Goal: Task Accomplishment & Management: Complete application form

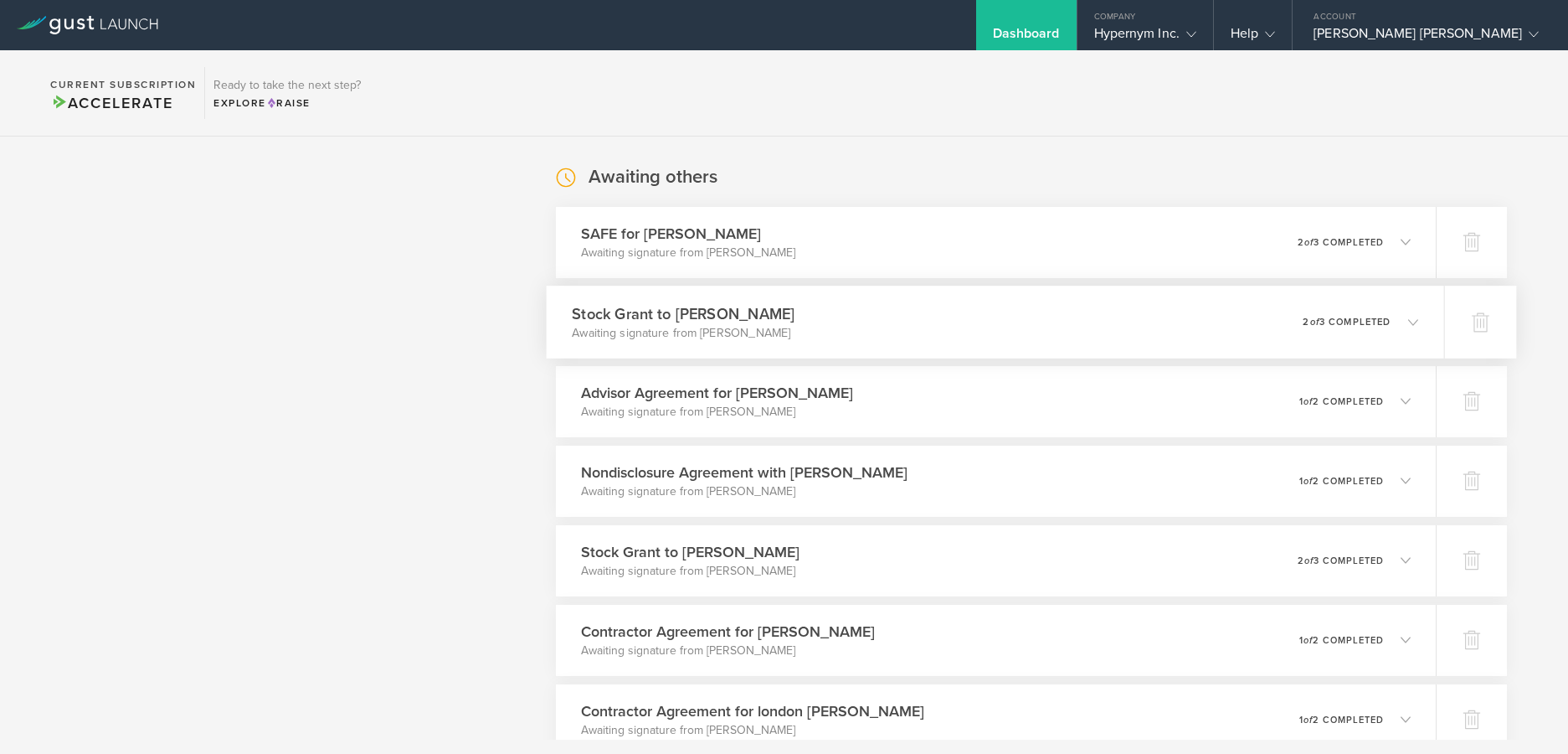
scroll to position [1233, 0]
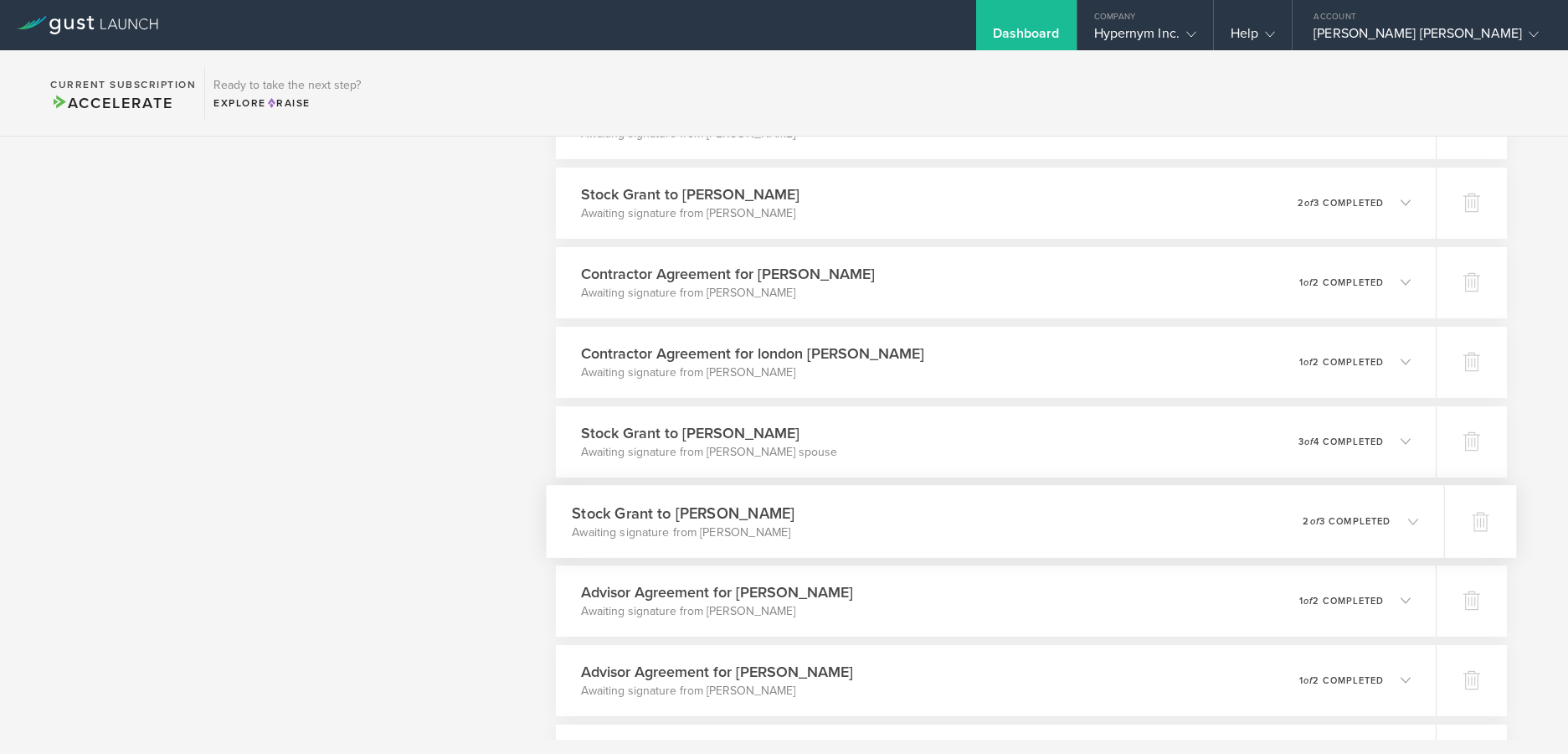
click at [1351, 499] on div "Stock Grant to Antoine De Vuyst Awaiting signature from Antoine De Vuyst 0 unde…" at bounding box center [995, 521] width 898 height 72
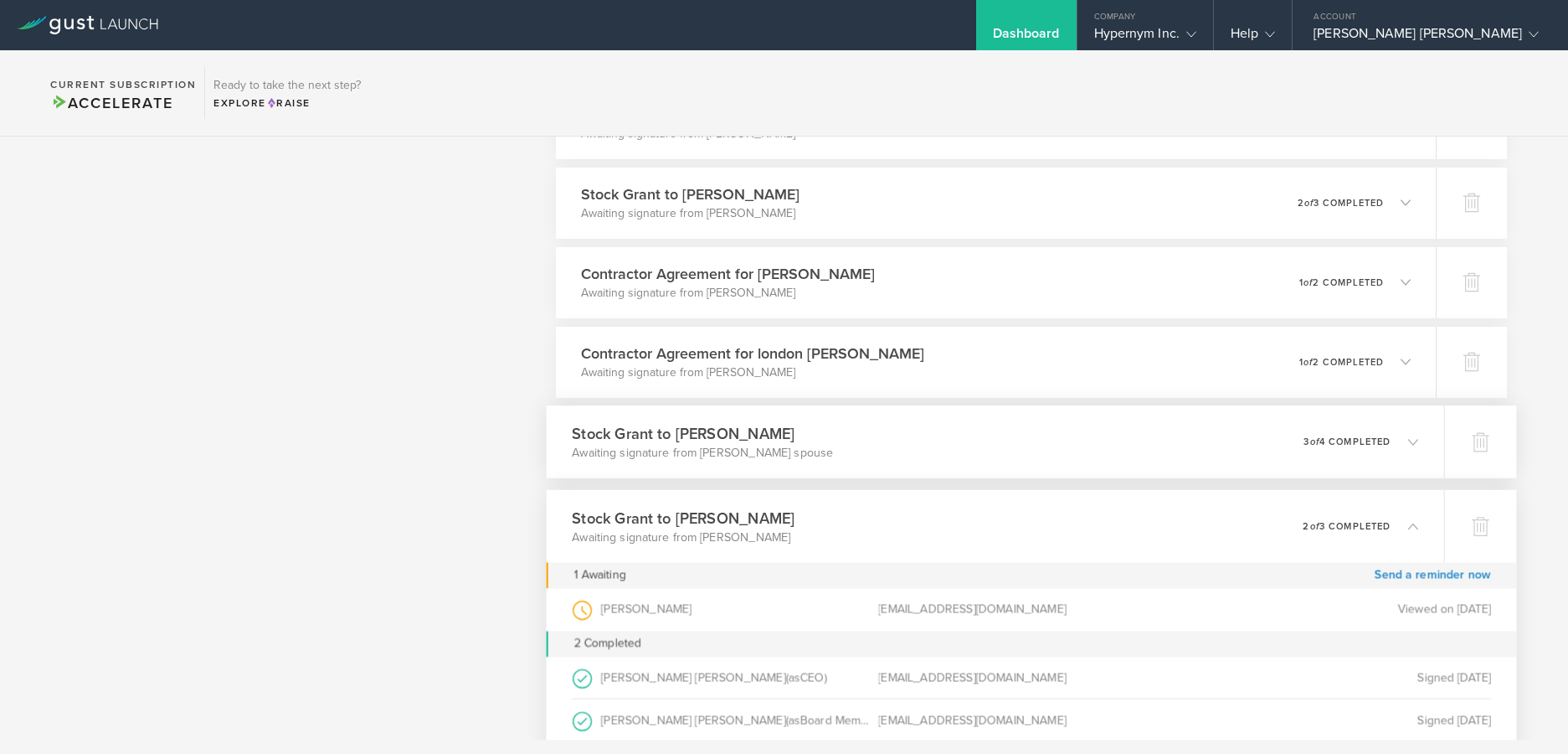
click at [1177, 438] on div "Stock Grant to Elena Yunusov Awaiting signature from Elena Yunusov’s spouse 0 u…" at bounding box center [995, 441] width 898 height 72
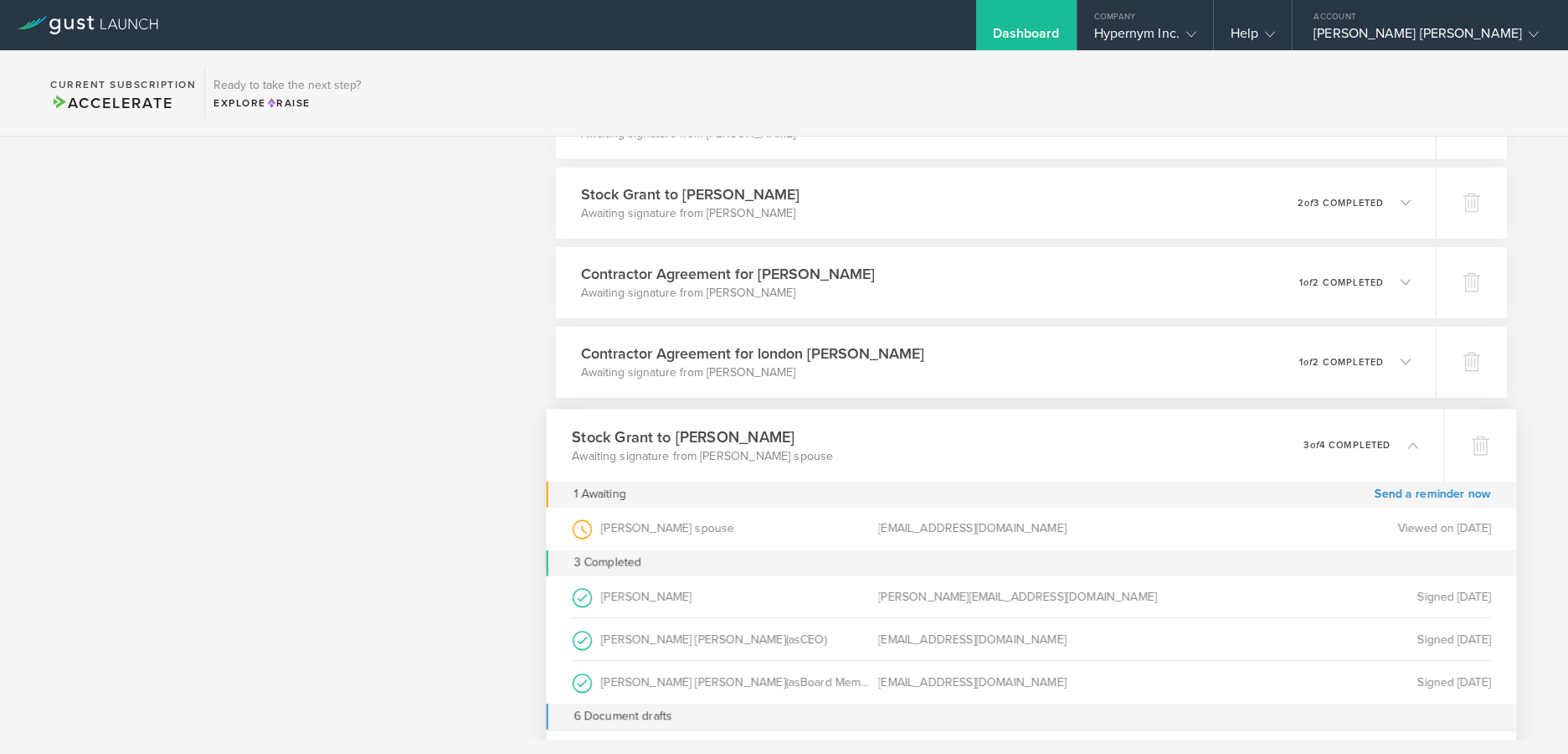
click at [1177, 438] on div "Stock Grant to Elena Yunusov Awaiting signature from Elena Yunusov’s spouse 0 u…" at bounding box center [995, 444] width 898 height 72
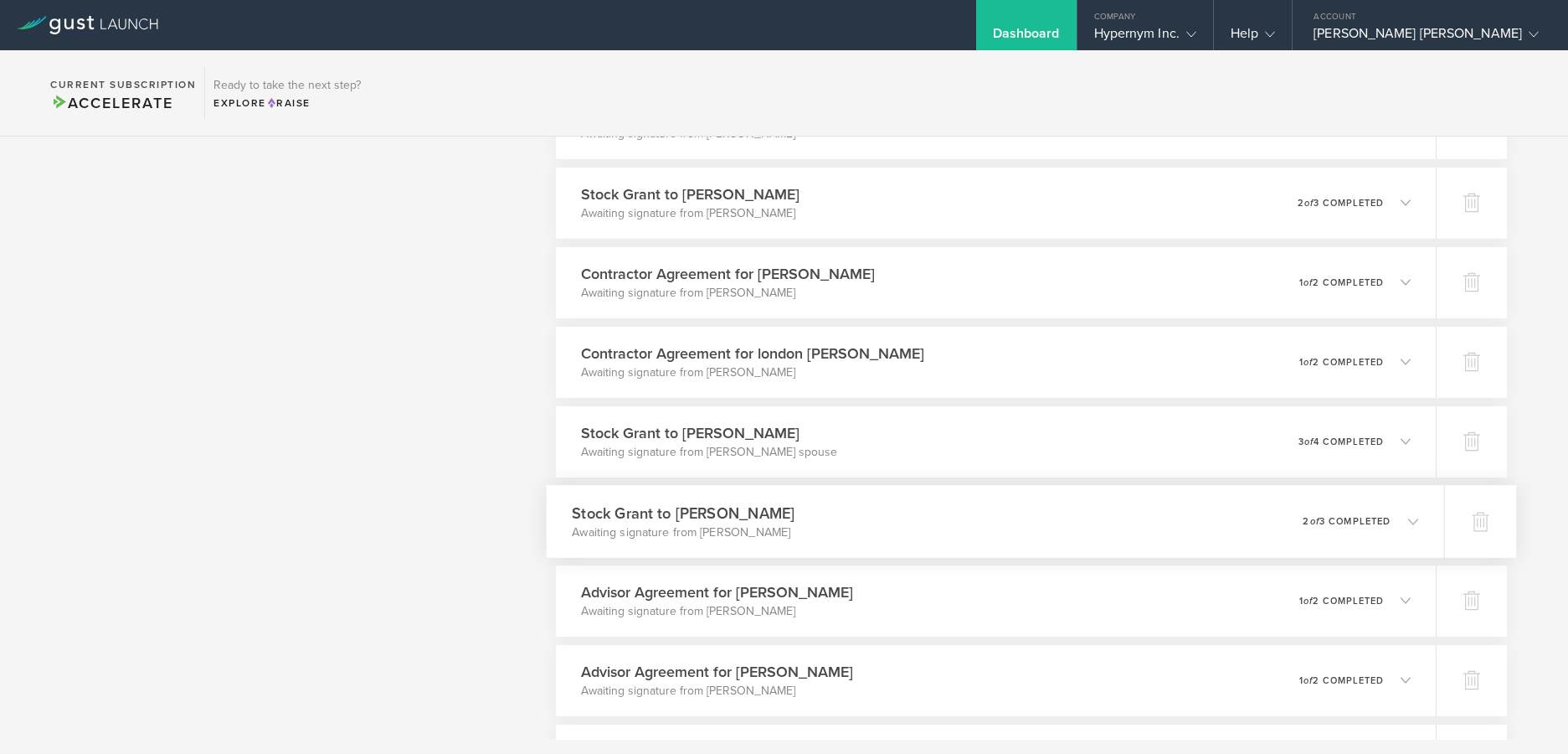
click at [1134, 519] on div "Stock Grant to Antoine De Vuyst Awaiting signature from Antoine De Vuyst 0 unde…" at bounding box center [995, 521] width 898 height 72
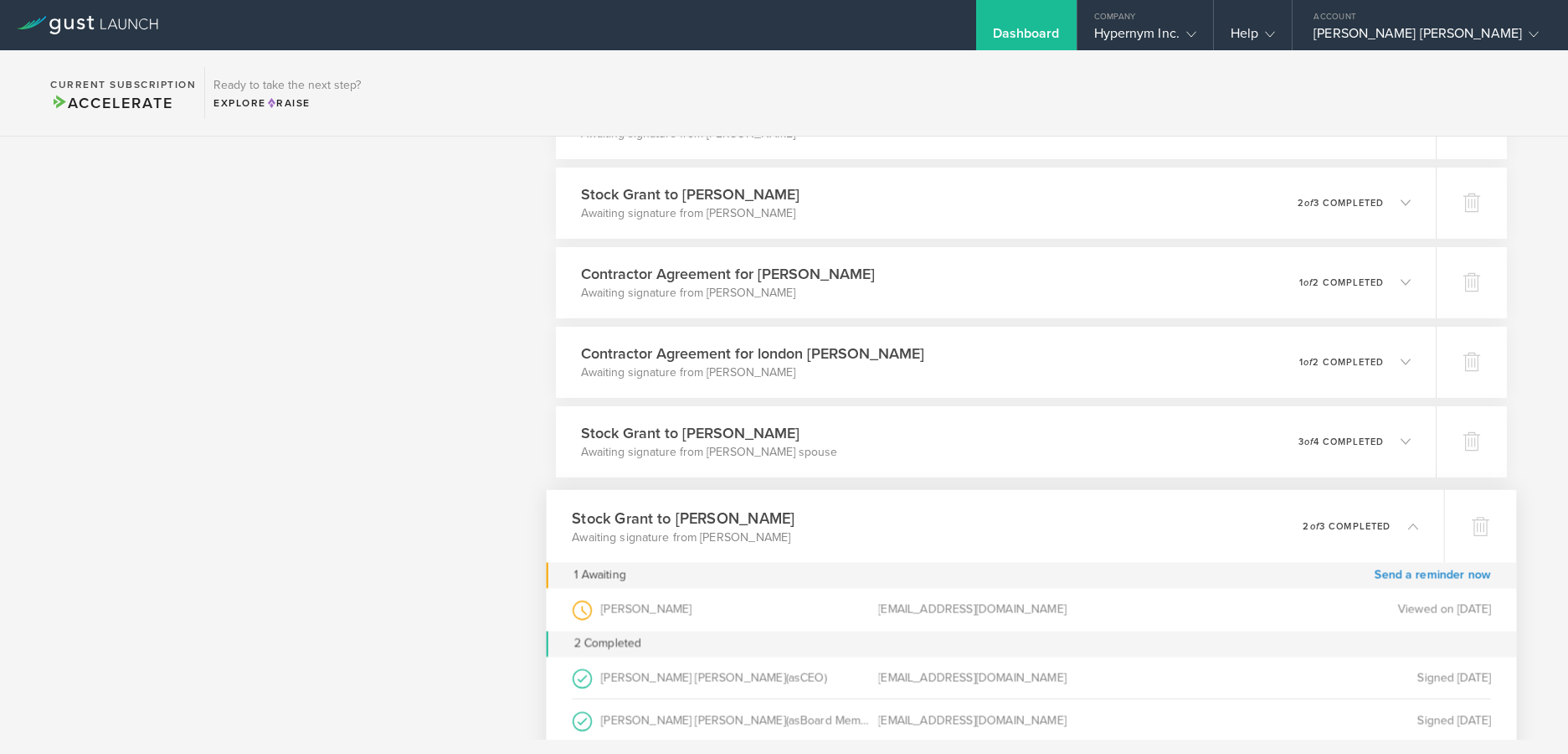
click at [1062, 578] on div "1 Awaiting Send a reminder now" at bounding box center [1031, 574] width 970 height 26
click at [1055, 535] on div "Stock Grant to Antoine De Vuyst Awaiting signature from Antoine De Vuyst 0 unde…" at bounding box center [995, 525] width 898 height 72
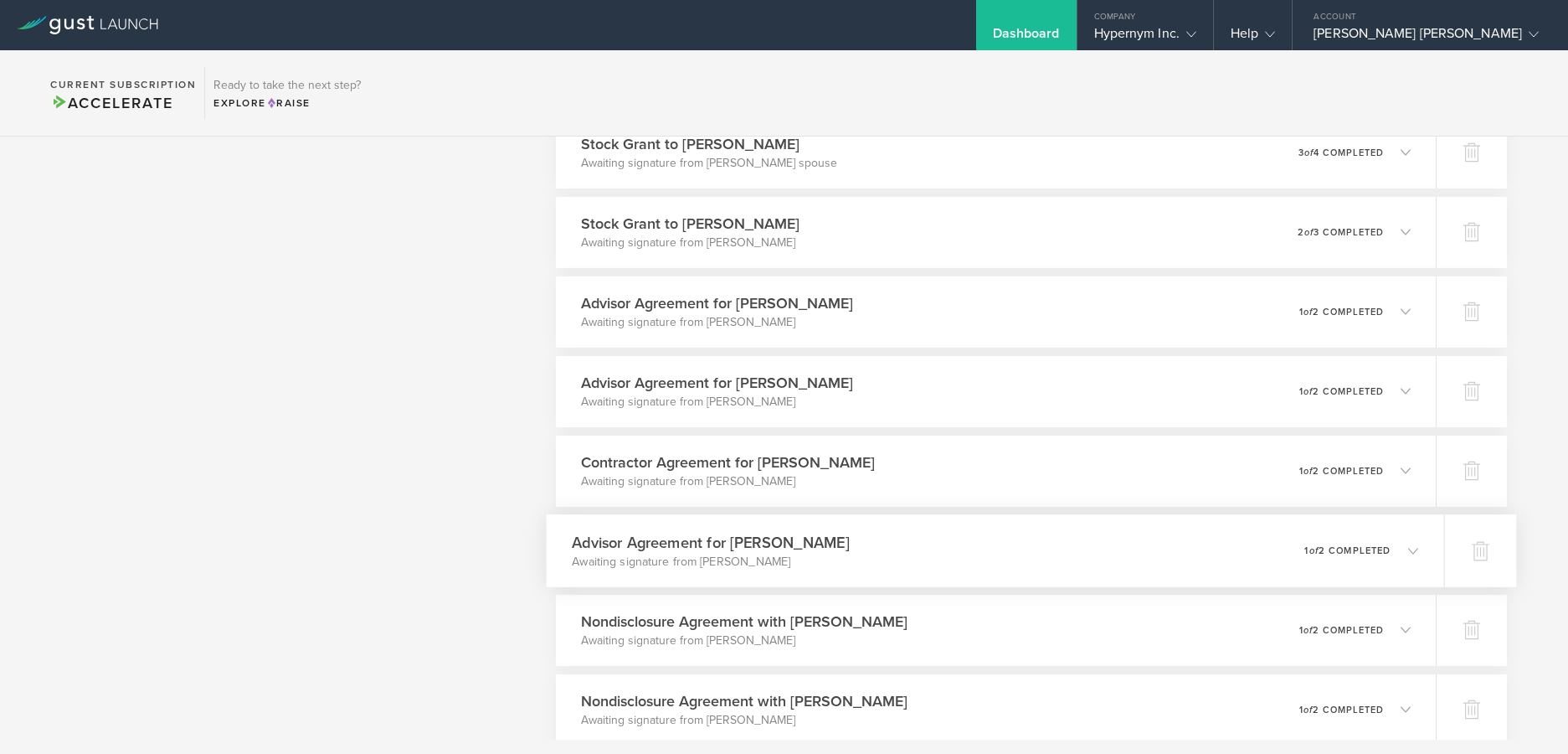
scroll to position [1580, 0]
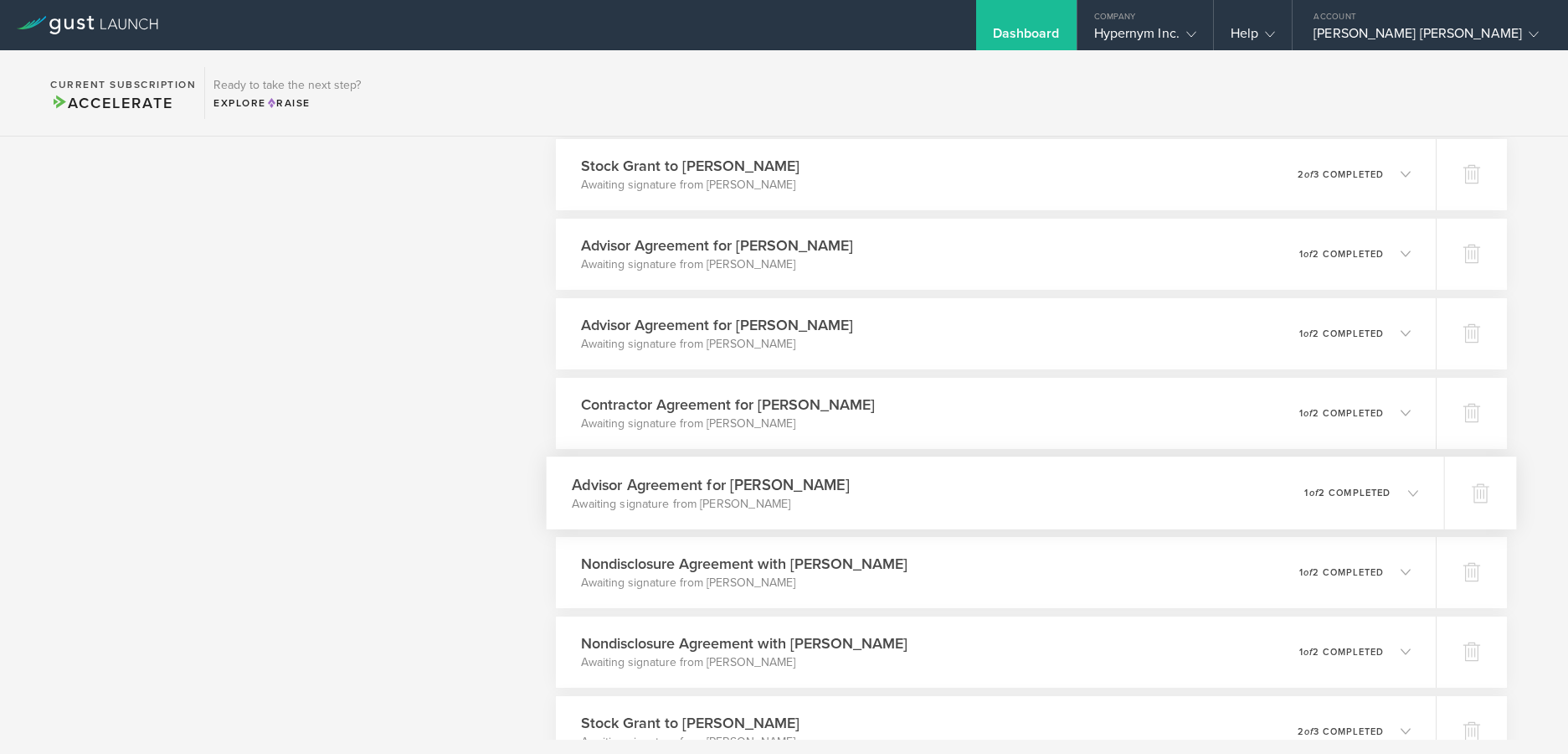
click at [1052, 496] on div "Advisor Agreement for Jessica Salomon Awaiting signature from Jessica Salomon 0…" at bounding box center [995, 492] width 898 height 72
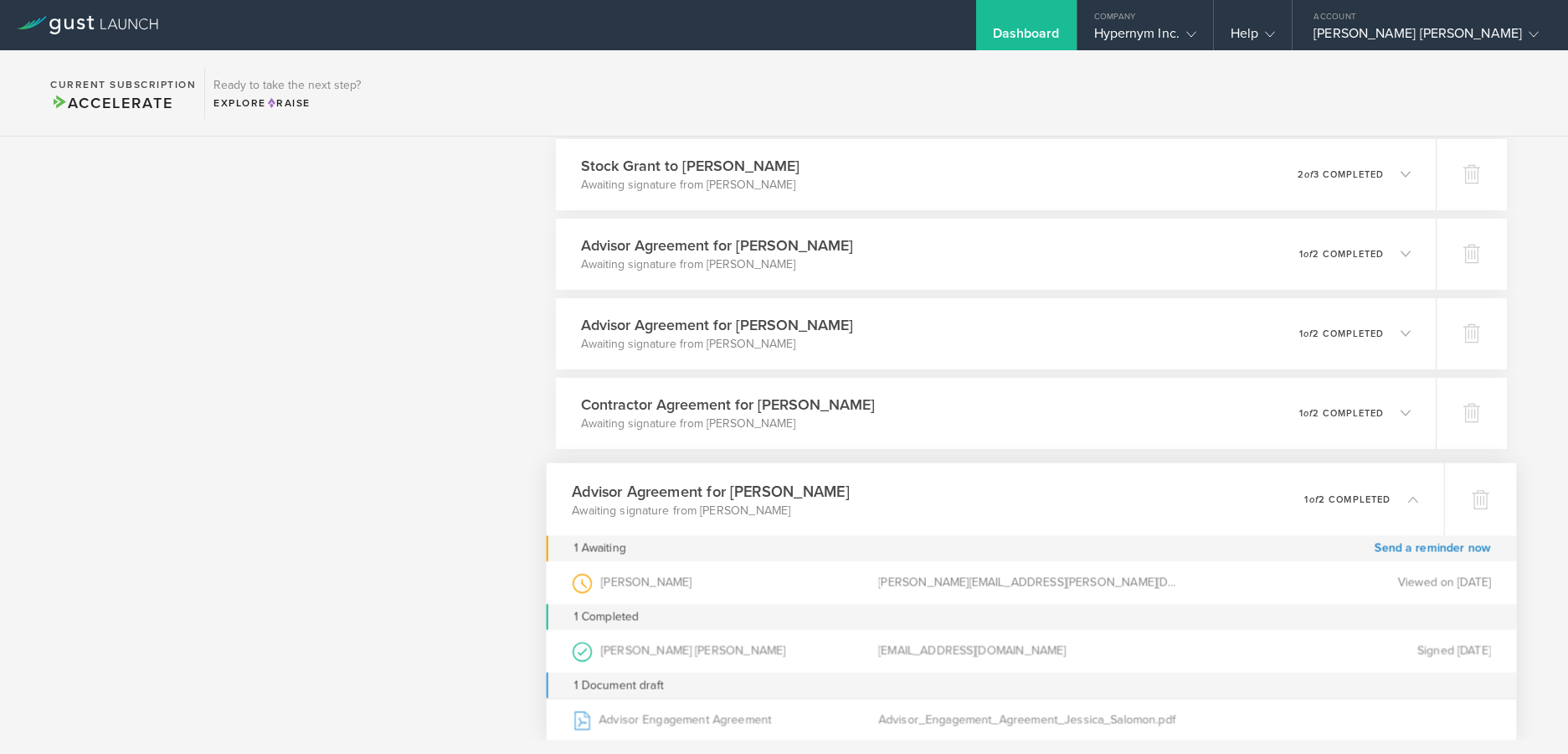
click at [1051, 497] on div "Advisor Agreement for Jessica Salomon Awaiting signature from Jessica Salomon 0…" at bounding box center [995, 498] width 898 height 72
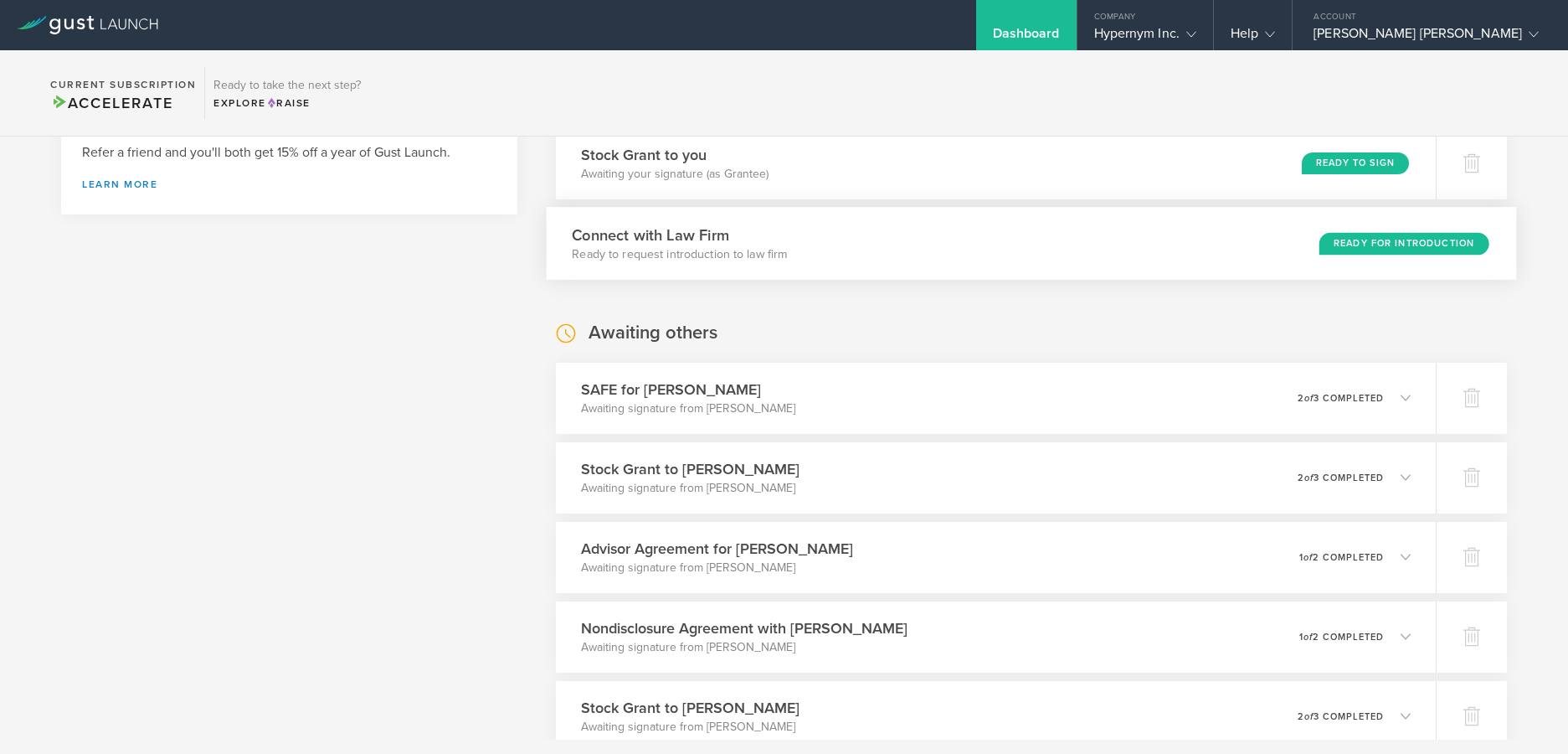
scroll to position [0, 0]
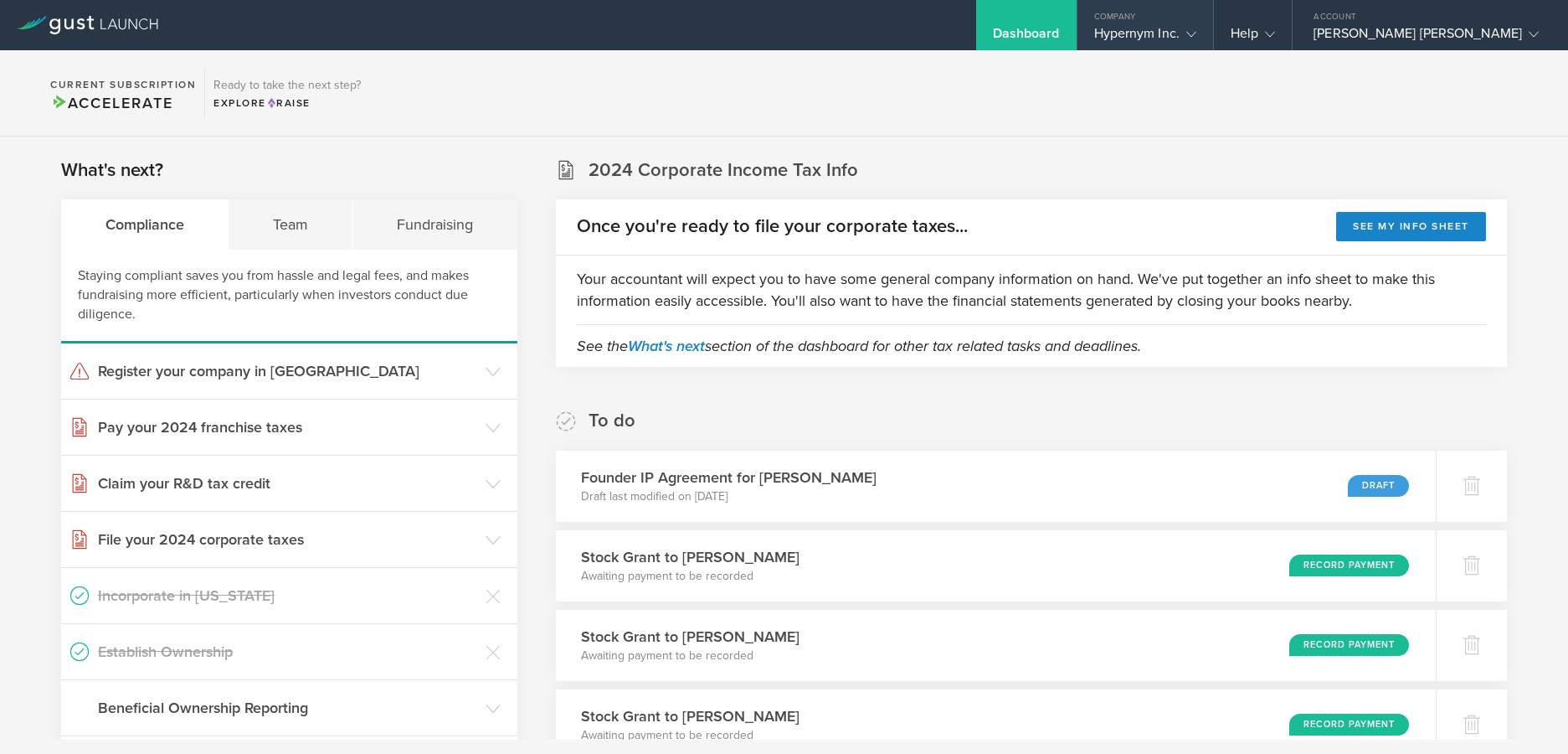
click at [1151, 18] on div "Company" at bounding box center [1145, 12] width 136 height 25
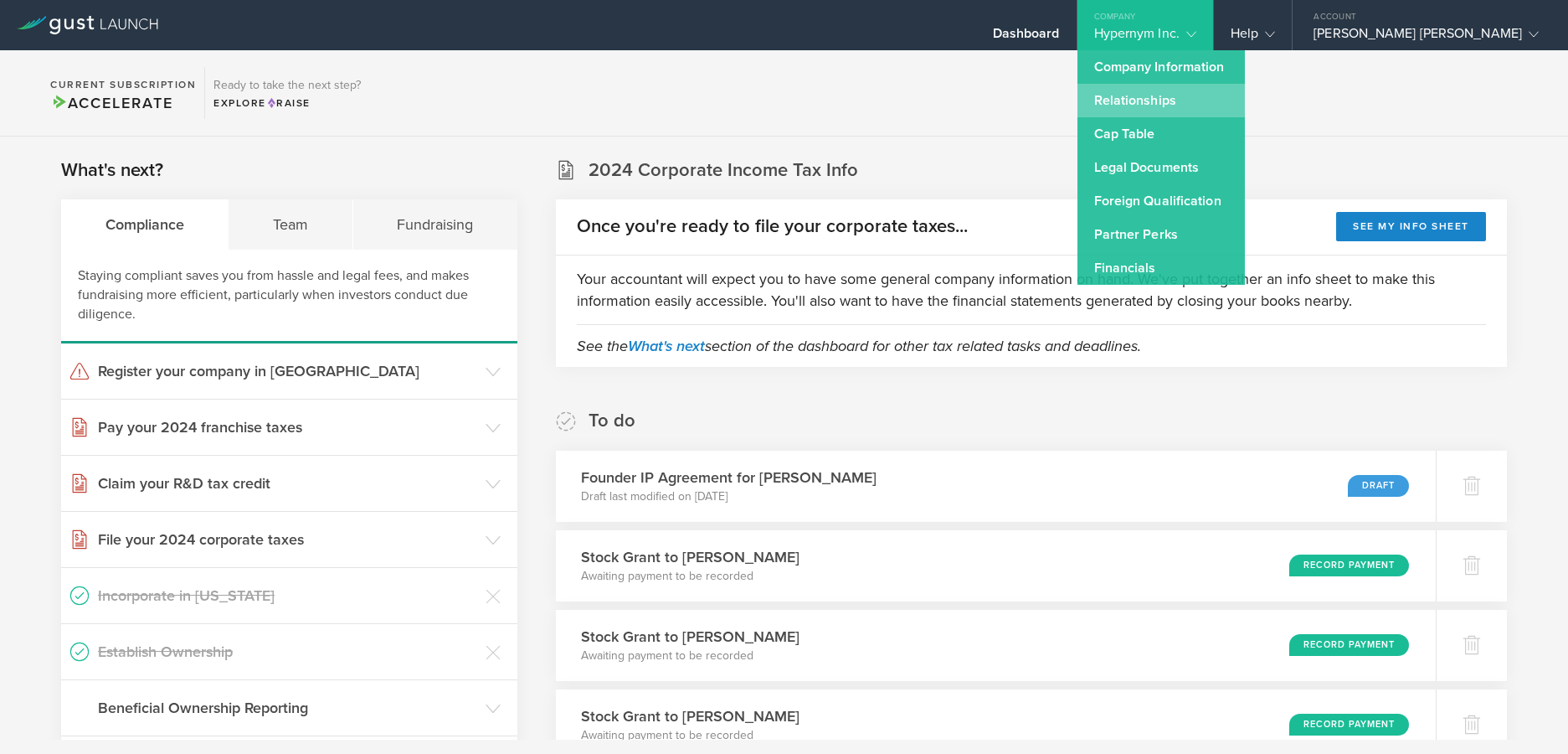
click at [1132, 96] on link "Relationships" at bounding box center [1160, 100] width 168 height 34
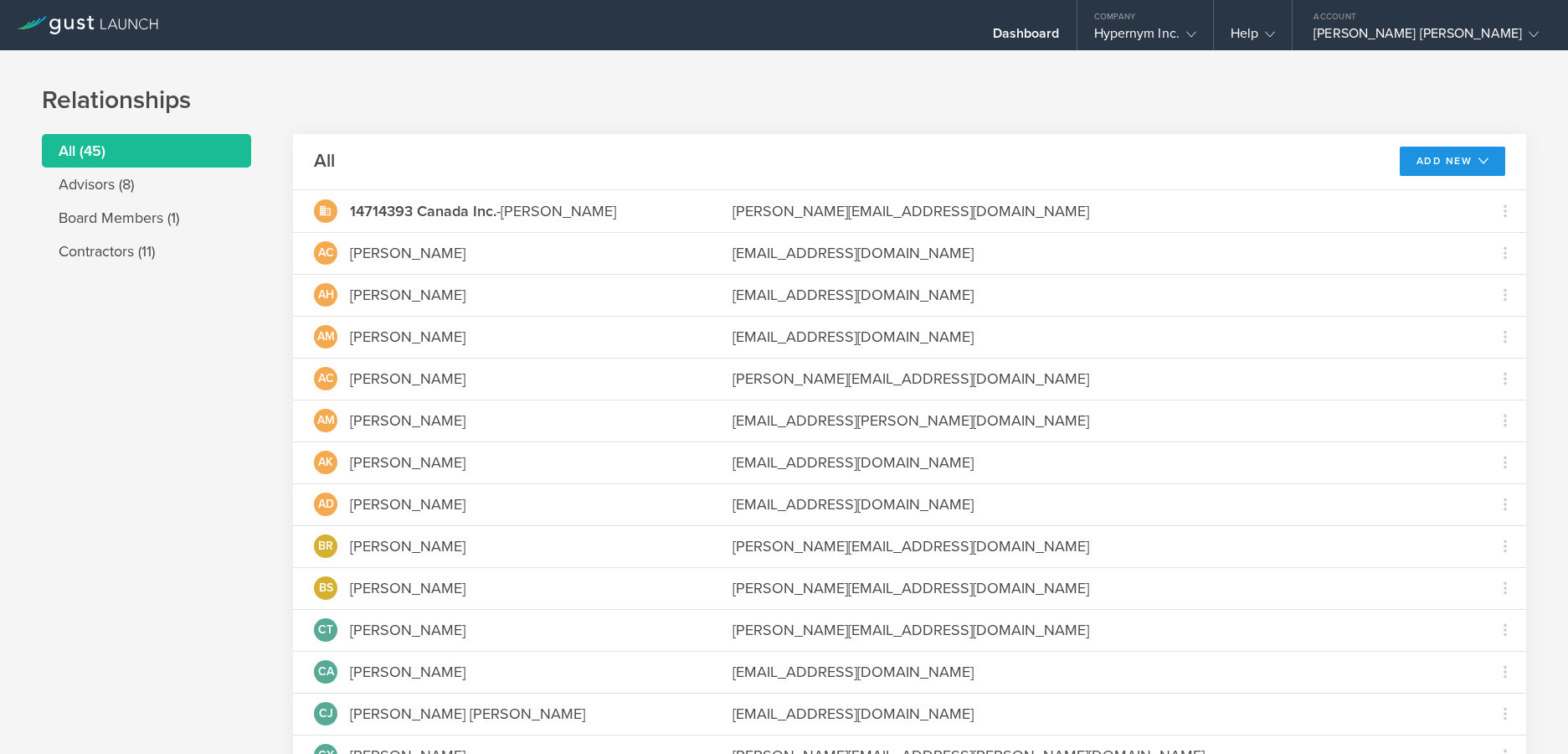
click at [1434, 152] on button "Add New" at bounding box center [1452, 162] width 106 height 30
click at [1440, 199] on li "Add advisor" at bounding box center [1445, 198] width 107 height 33
click at [1479, 156] on icon at bounding box center [1484, 161] width 10 height 10
click at [1442, 262] on li "Modify board" at bounding box center [1445, 264] width 107 height 33
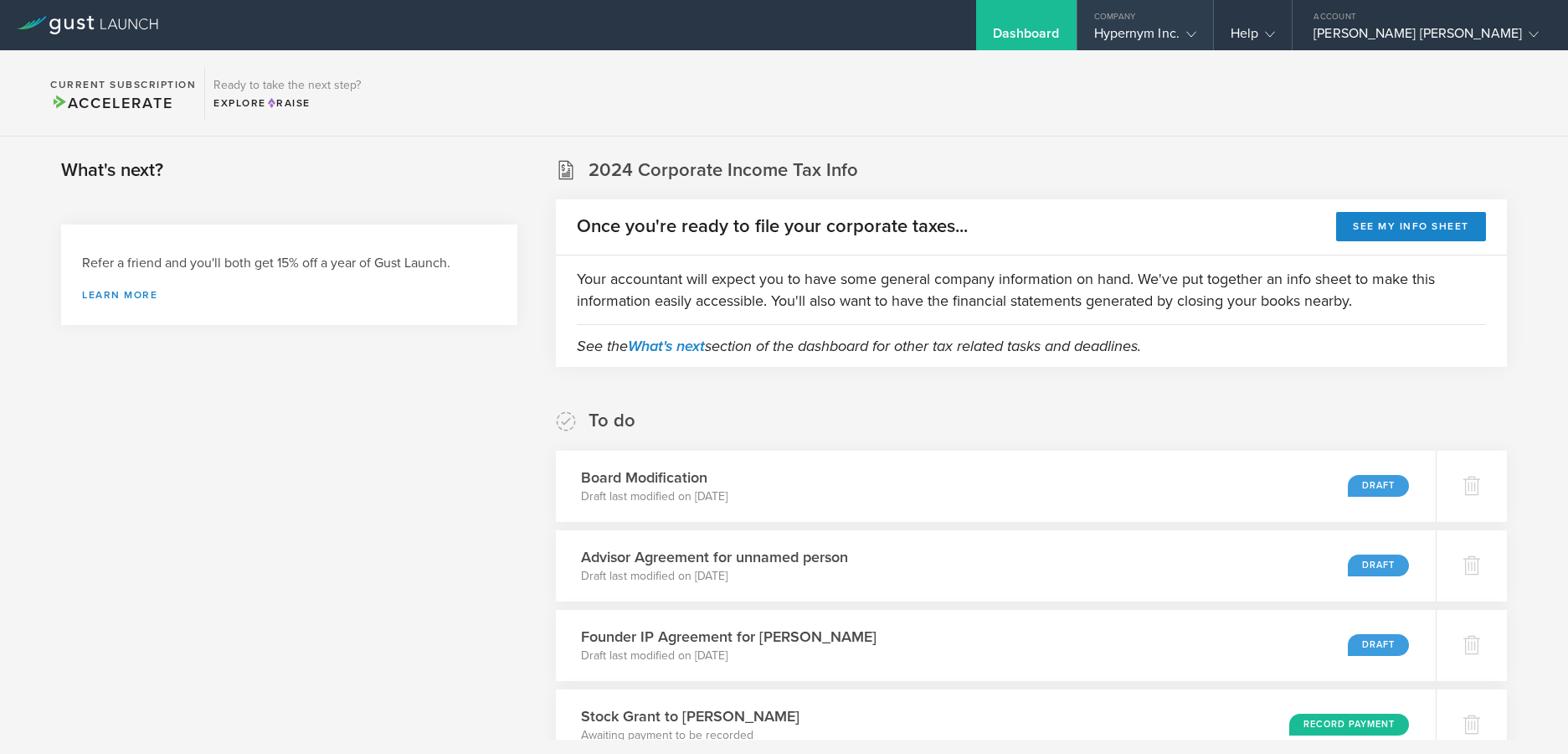
click at [1111, 47] on div "Hypernym Inc." at bounding box center [1145, 37] width 102 height 25
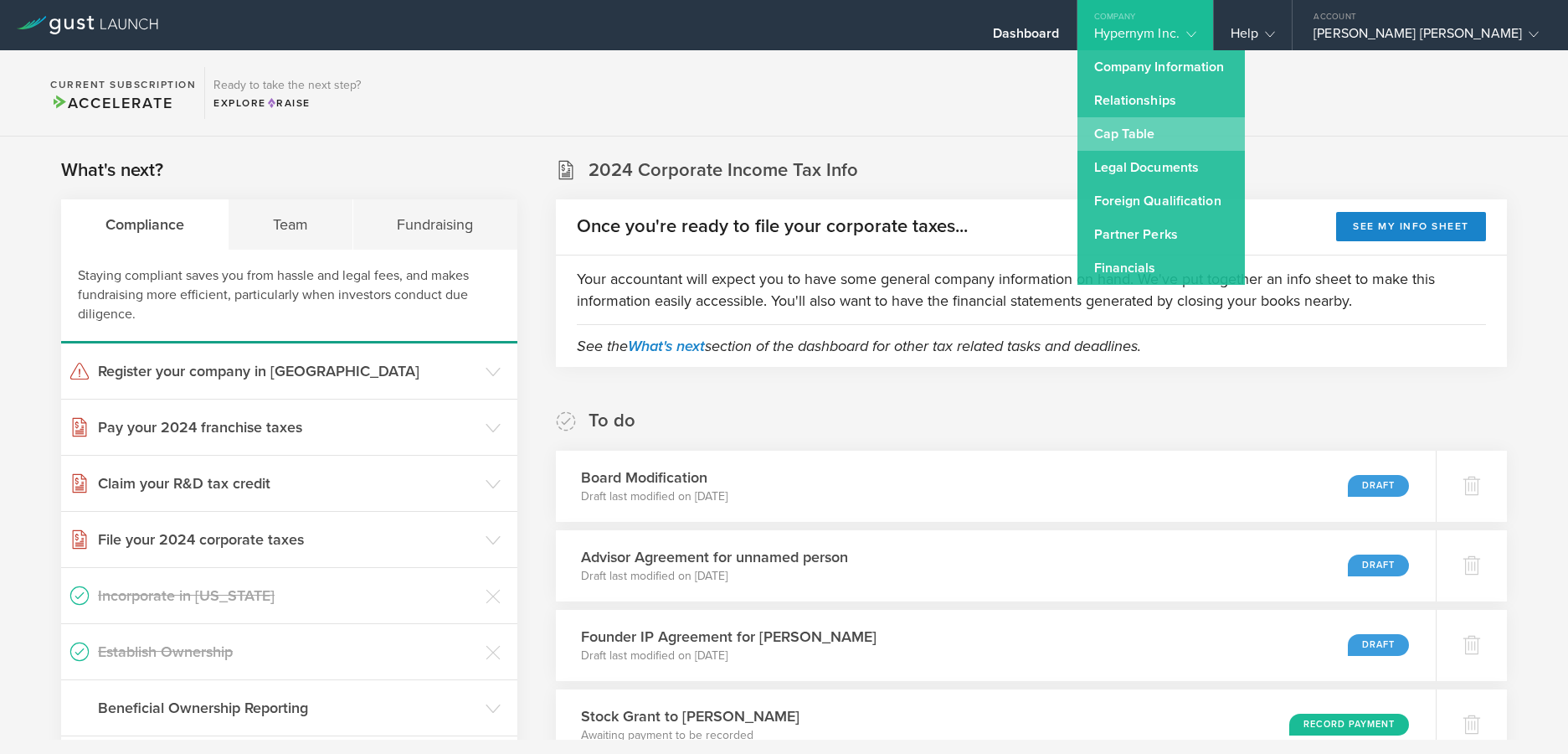
click at [1136, 123] on link "Cap Table" at bounding box center [1160, 134] width 168 height 34
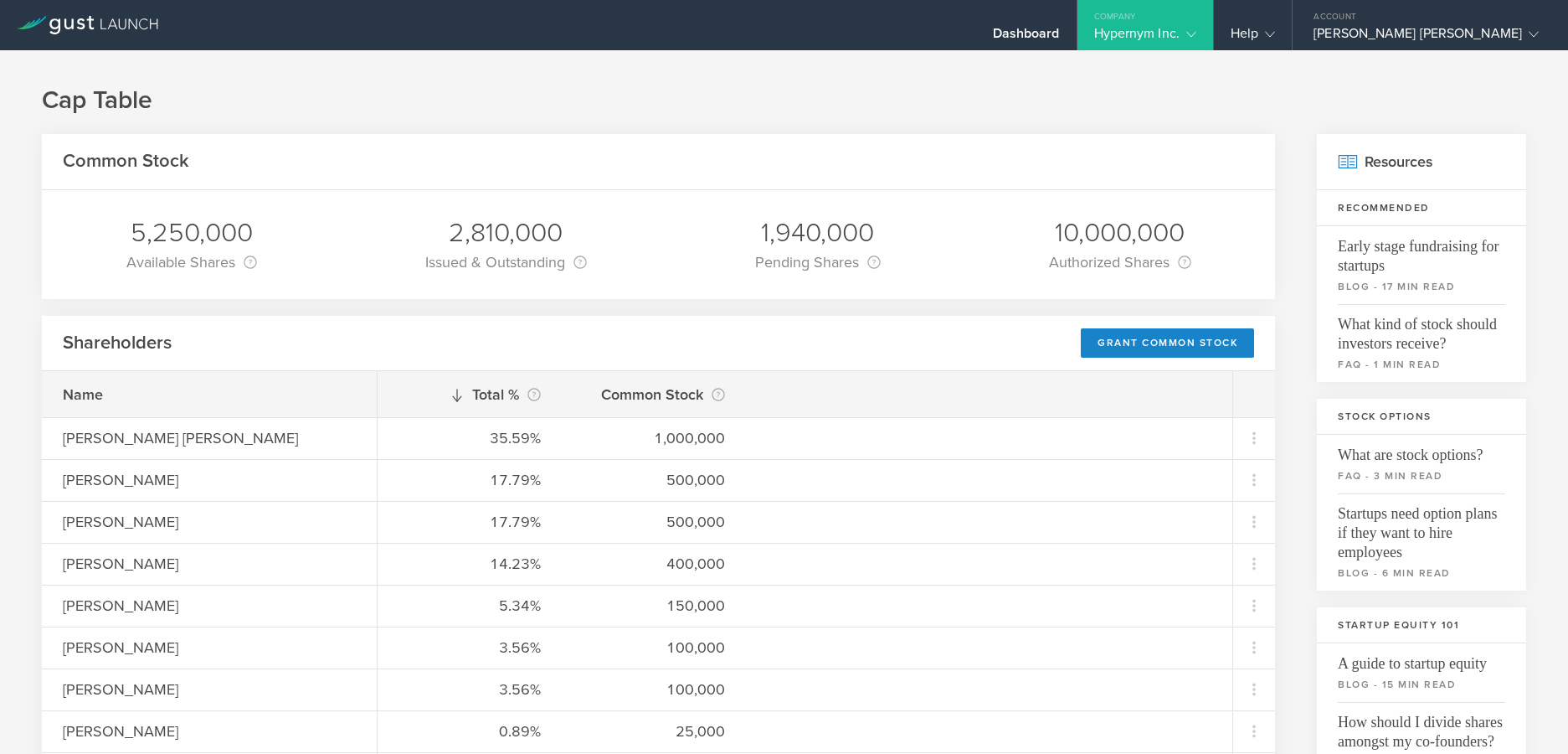
click at [1150, 22] on div "Company" at bounding box center [1145, 12] width 136 height 25
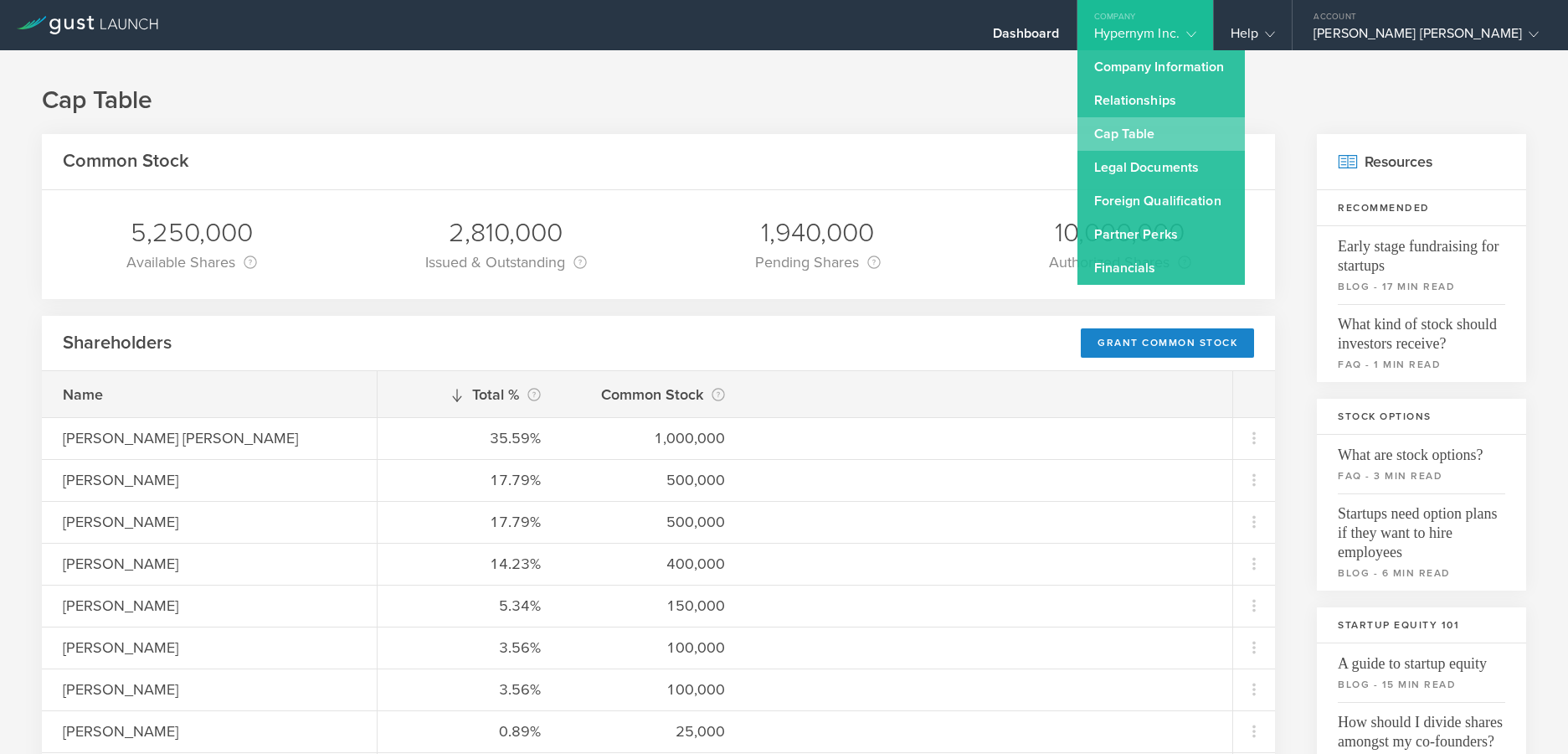
click at [1148, 133] on link "Cap Table" at bounding box center [1160, 134] width 168 height 34
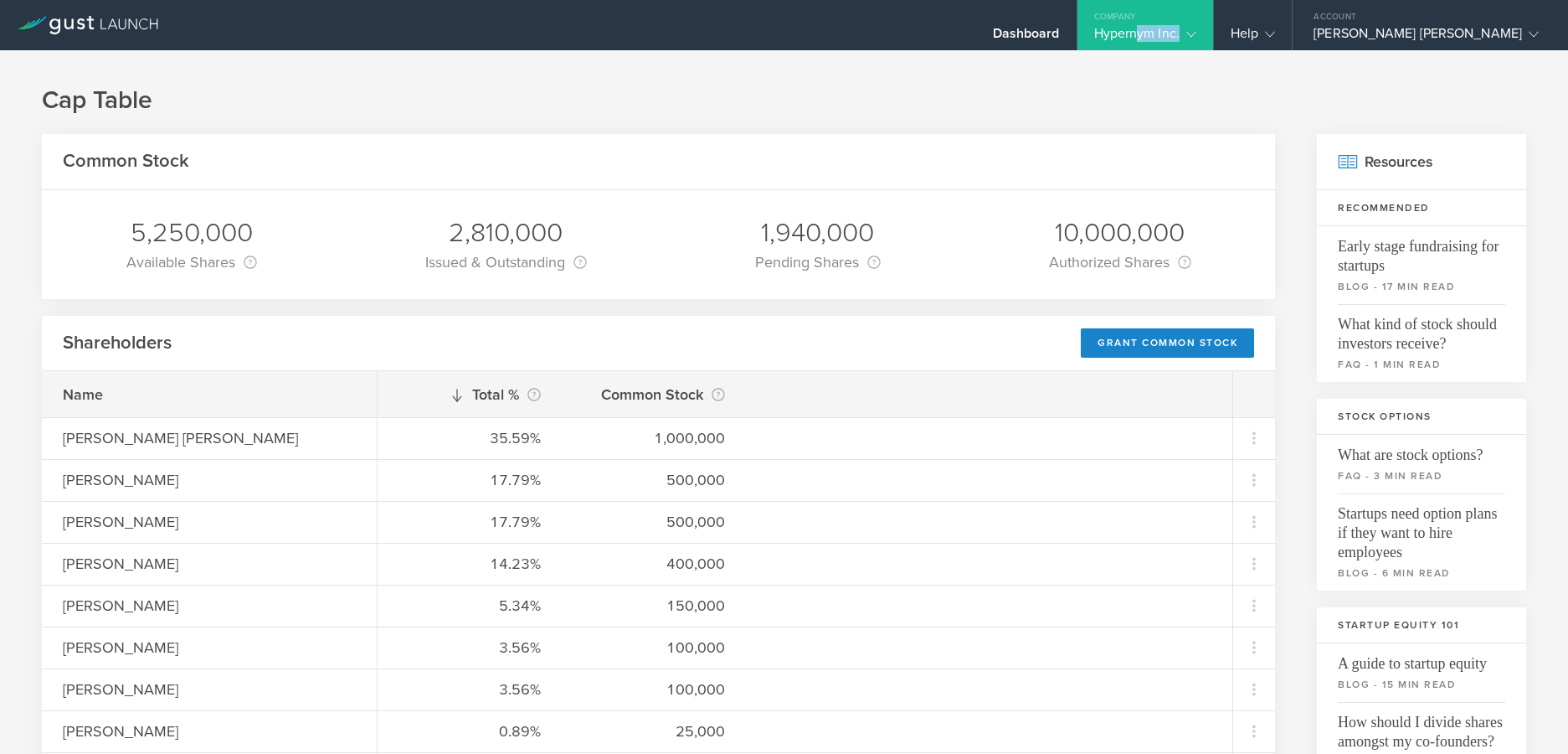
click at [1123, 41] on div "Hypernym Inc." at bounding box center [1145, 37] width 102 height 25
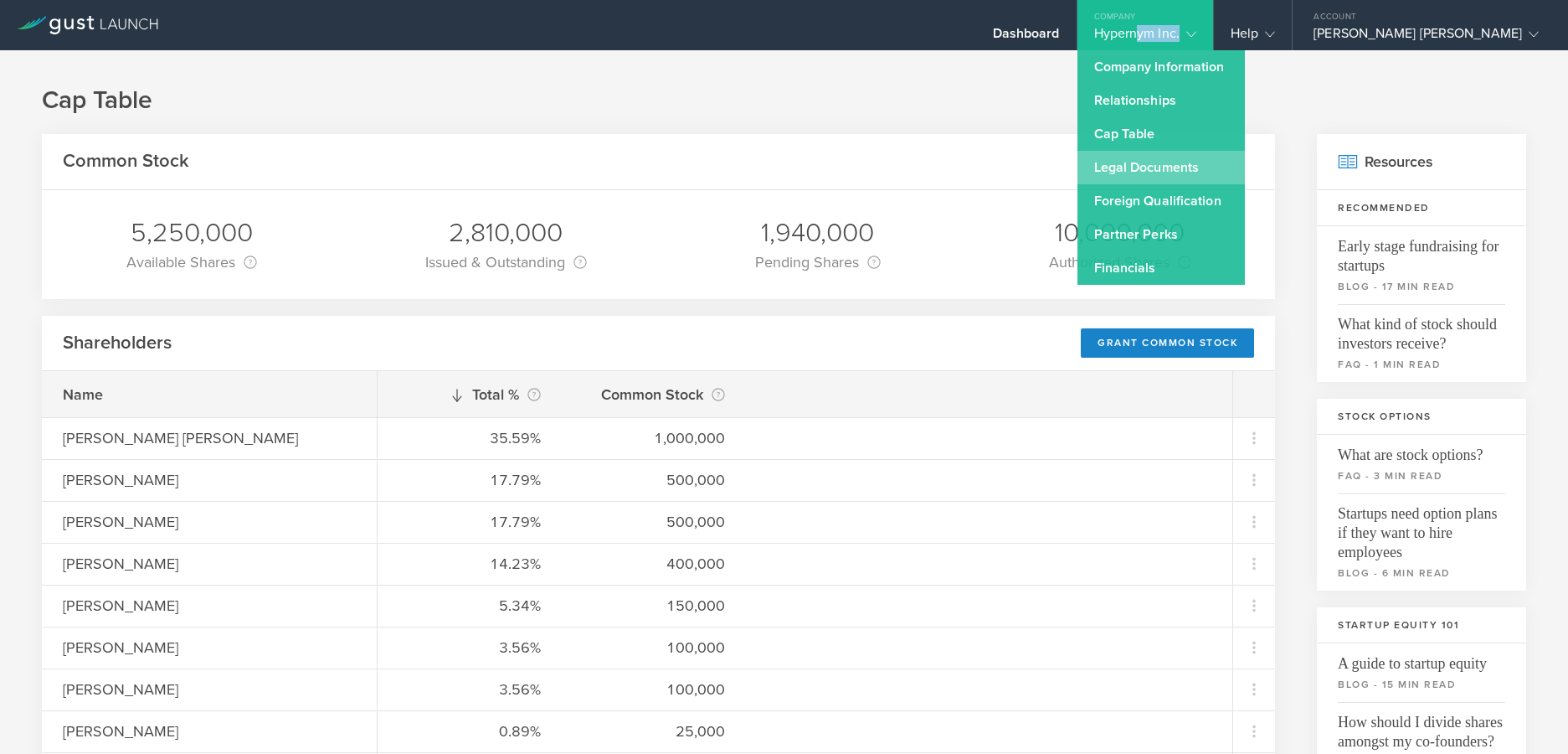
click at [1146, 170] on link "Legal Documents" at bounding box center [1160, 168] width 168 height 34
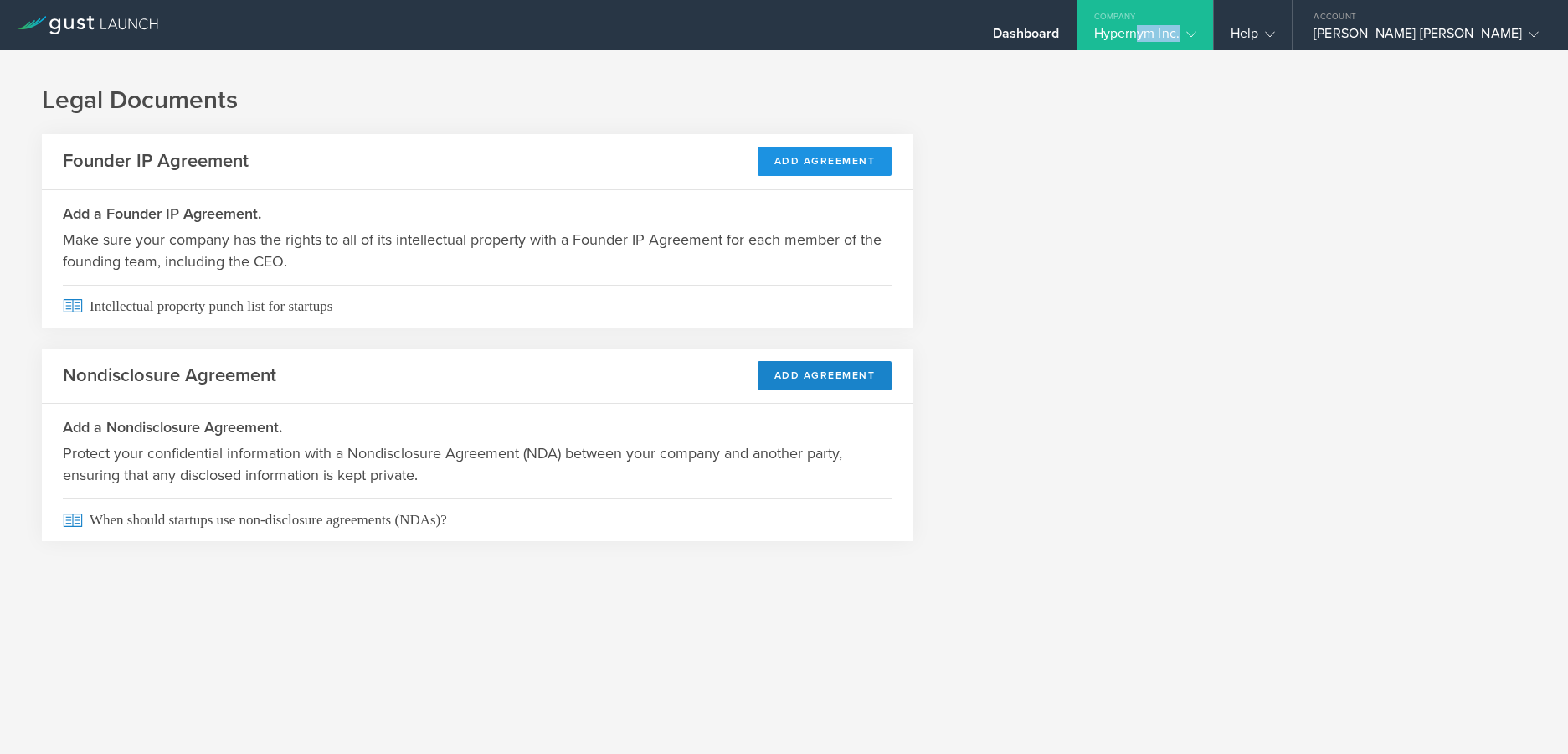
click at [891, 149] on button "Add Agreement" at bounding box center [825, 162] width 135 height 30
click at [824, 382] on button "Add Agreement" at bounding box center [825, 376] width 135 height 30
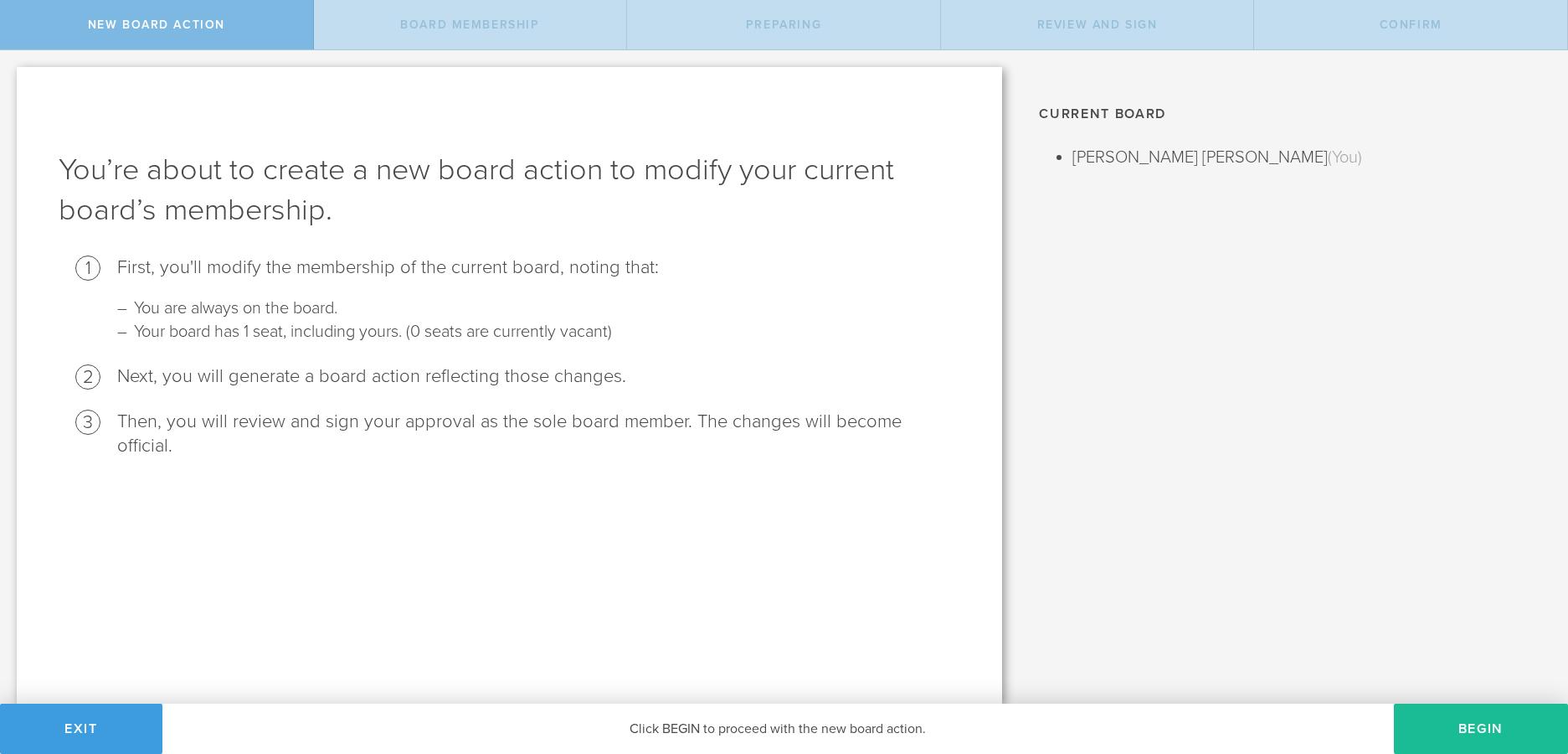
click at [504, 19] on span "Board Membership" at bounding box center [469, 25] width 139 height 14
click at [1261, 144] on li "Christopher Johnithon Terry Forrester (You)" at bounding box center [1307, 157] width 470 height 27
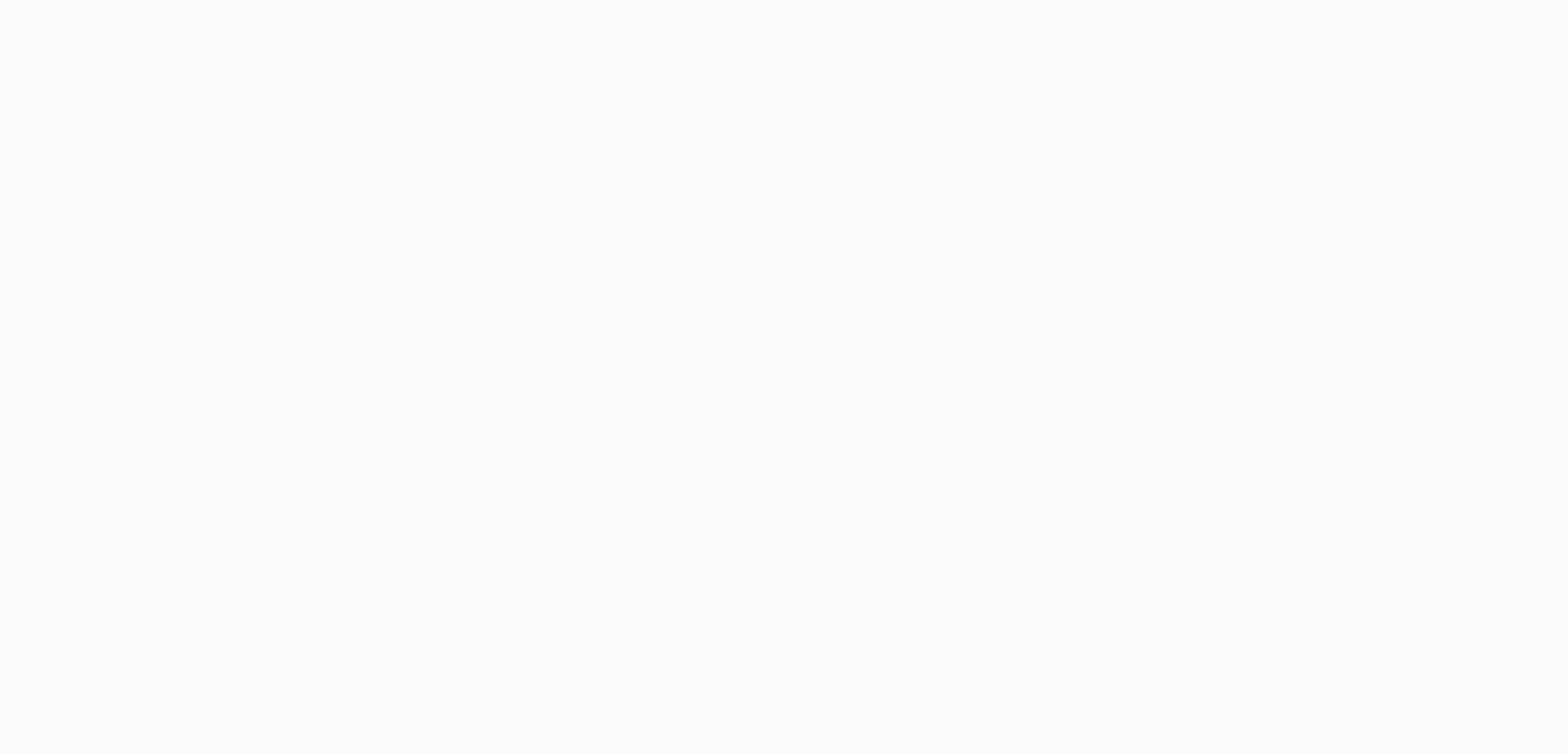
click at [830, 385] on body "Sorry, your screen size is too small to use Gust Launch. Gust Launch is optimiz…" at bounding box center [784, 377] width 1568 height 754
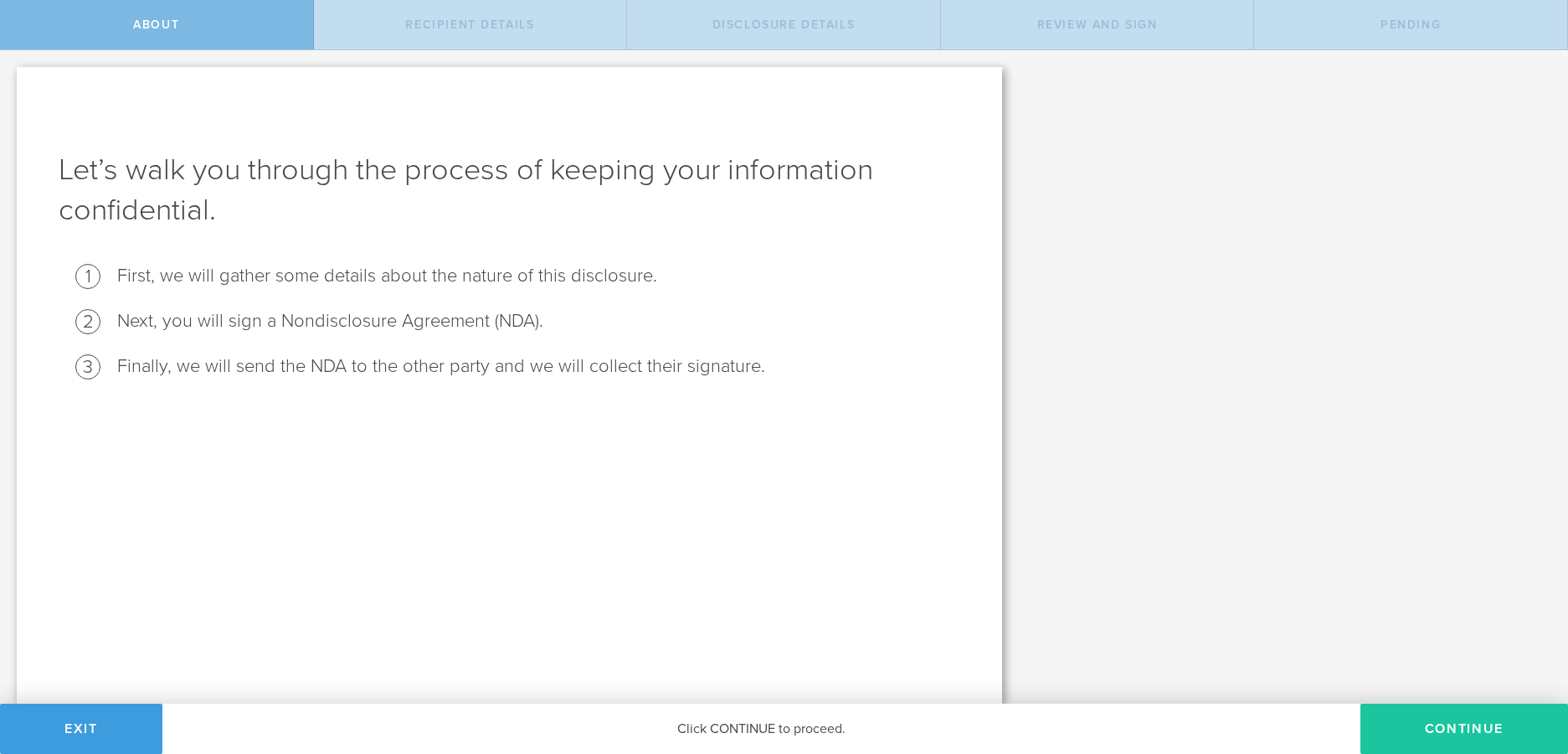
click at [1484, 717] on button "Continue" at bounding box center [1464, 728] width 207 height 51
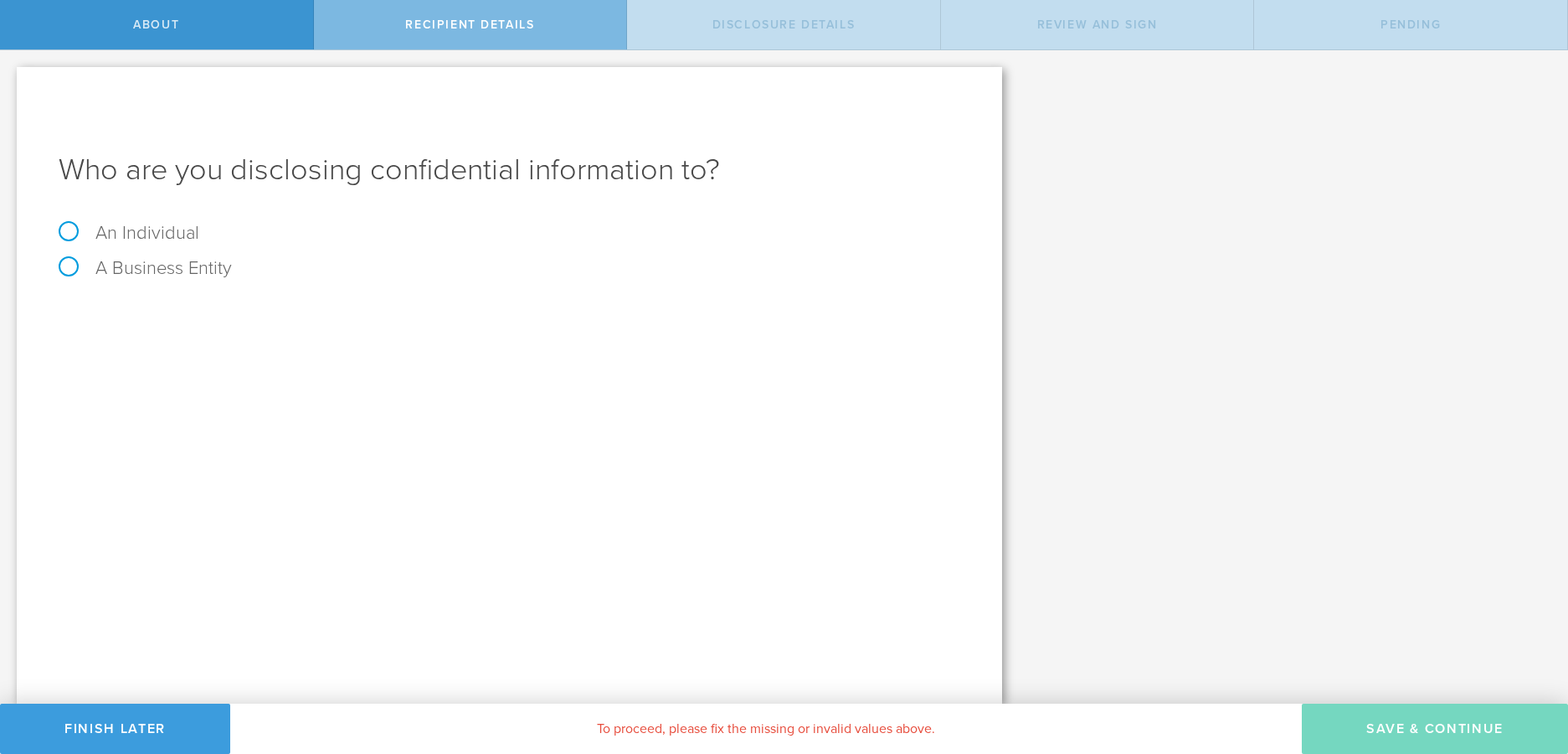
click at [133, 228] on label "An Individual" at bounding box center [129, 233] width 141 height 22
click at [11, 77] on input "An Individual" at bounding box center [5, 63] width 11 height 27
radio input "true"
click at [181, 323] on label "Name The first and last name of the person that you are disclosing confidential…" at bounding box center [121, 317] width 126 height 19
drag, startPoint x: 249, startPoint y: 306, endPoint x: 265, endPoint y: 307, distance: 16.0
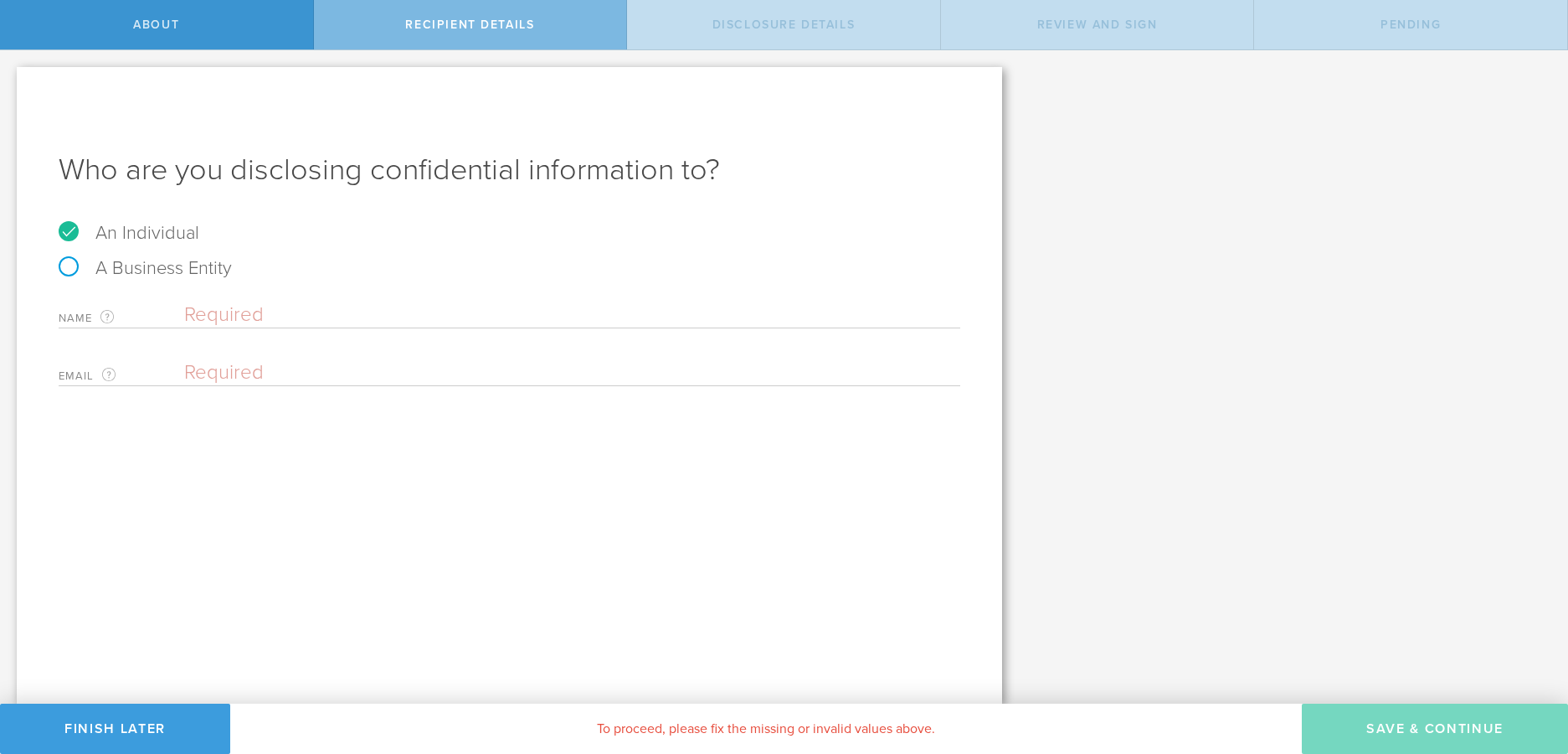
click at [264, 306] on input "text" at bounding box center [572, 314] width 776 height 25
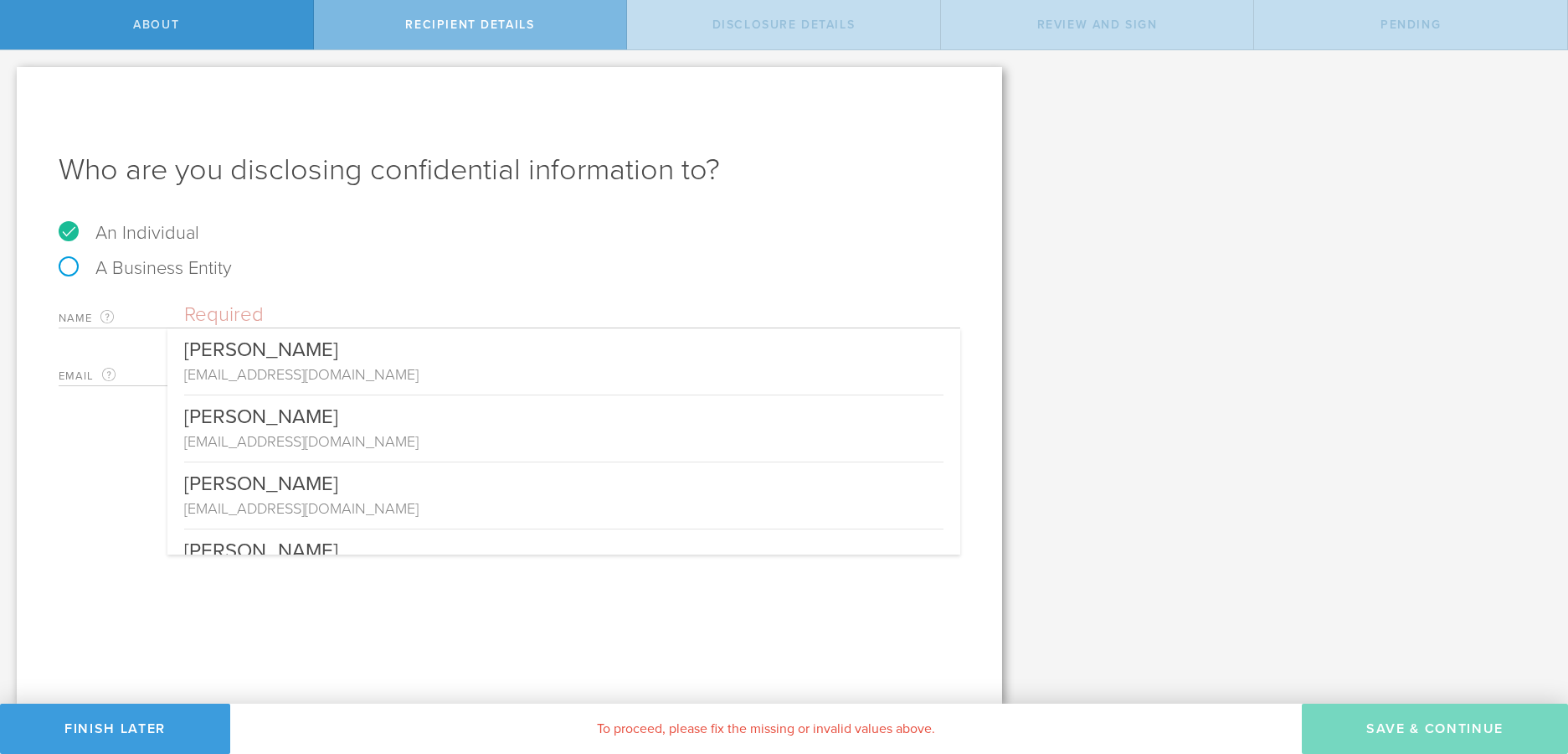
click at [265, 307] on input "text" at bounding box center [572, 314] width 776 height 25
drag, startPoint x: 566, startPoint y: 599, endPoint x: 559, endPoint y: 587, distance: 13.9
click at [565, 594] on div "Who are you disclosing confidential information to? An Individual A Business En…" at bounding box center [509, 386] width 985 height 637
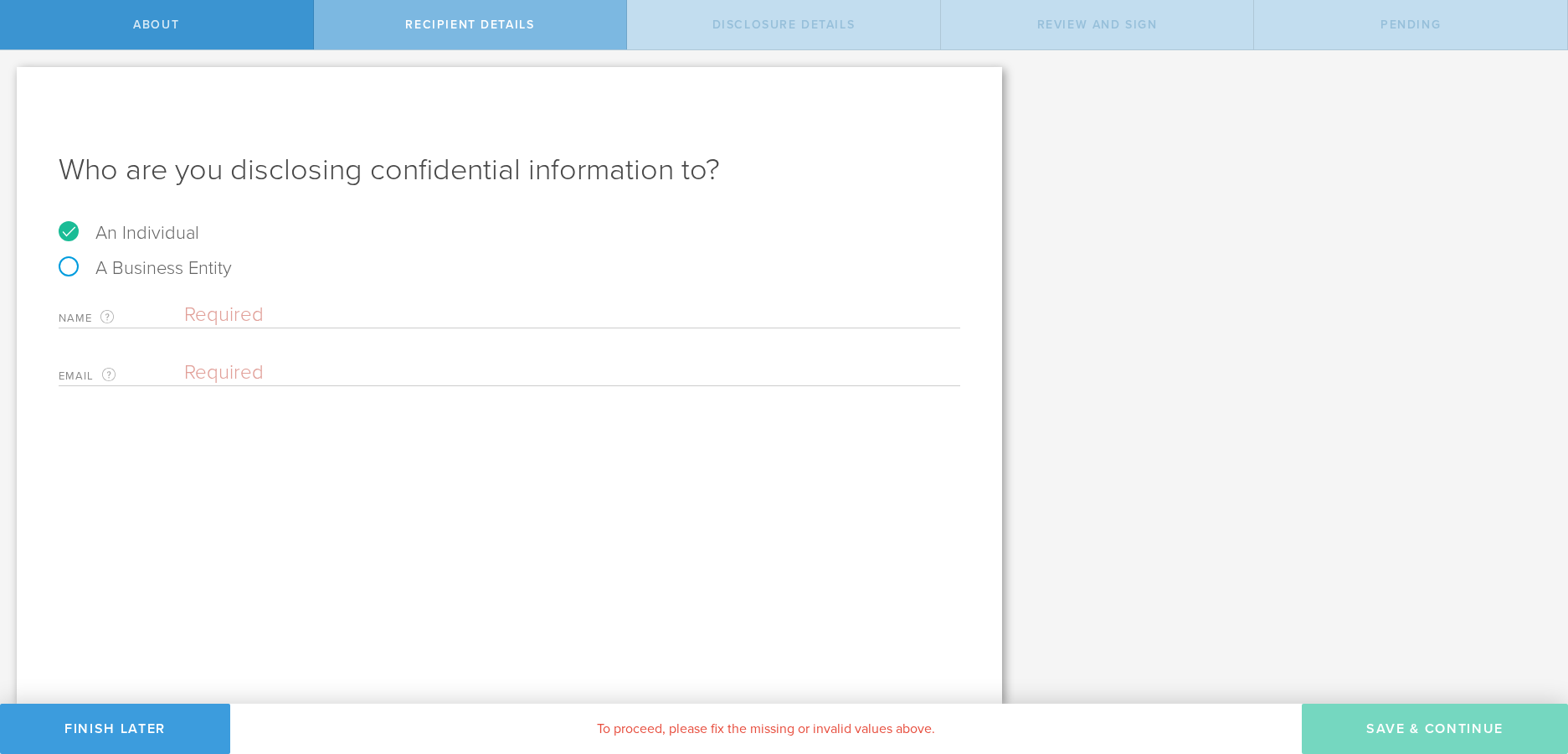
click at [323, 300] on div "Name The first and last name of the person that you are disclosing confidential…" at bounding box center [509, 311] width 902 height 35
click at [316, 340] on div "Name The first and last name of the person that you are disclosing confidential…" at bounding box center [509, 339] width 902 height 92
click at [312, 327] on body "About Recipient details Disclosure details Review and sign Pending Let’s walk y…" at bounding box center [784, 377] width 1568 height 754
click at [359, 360] on input "email" at bounding box center [568, 372] width 768 height 25
click at [399, 318] on input "Winnie" at bounding box center [572, 314] width 776 height 25
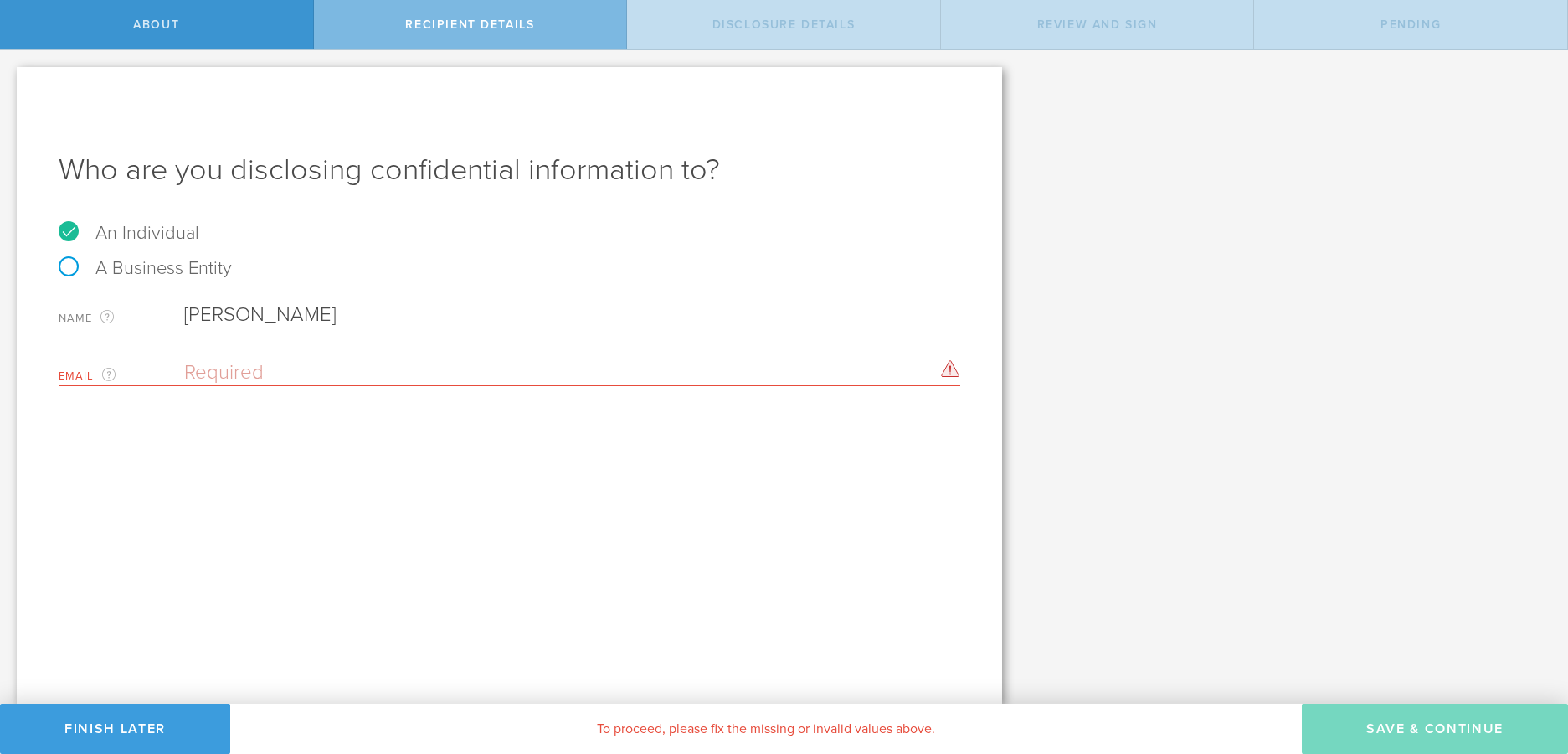
type input "[PERSON_NAME]"
click at [401, 361] on input "email" at bounding box center [568, 372] width 768 height 25
drag, startPoint x: 303, startPoint y: 369, endPoint x: 482, endPoint y: 343, distance: 180.9
click at [303, 369] on input "winnie@" at bounding box center [568, 372] width 768 height 25
click at [374, 345] on div "Name The first and last name of the person that you are disclosing confidential…" at bounding box center [509, 339] width 902 height 92
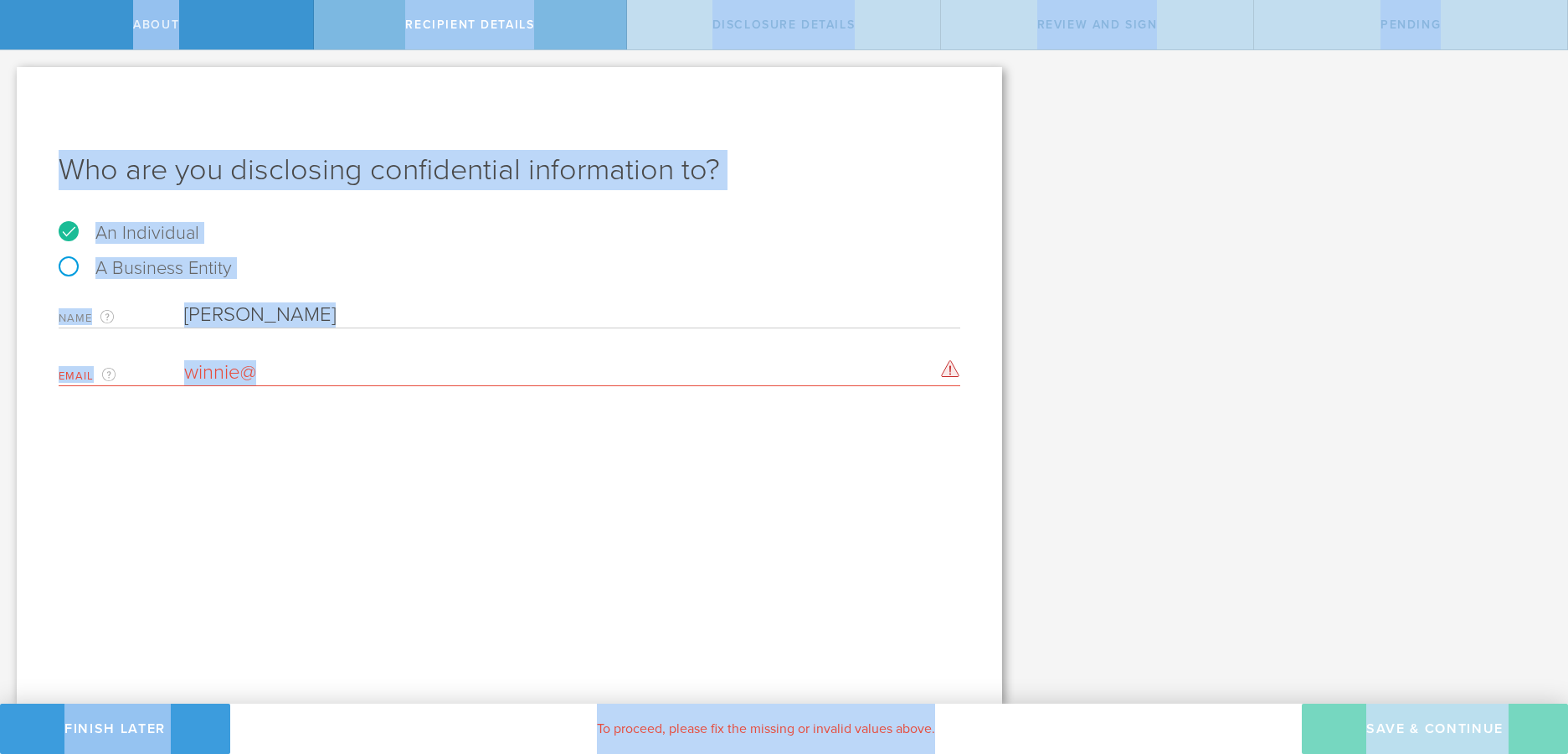
click at [391, 373] on input "winnie@" at bounding box center [568, 372] width 768 height 25
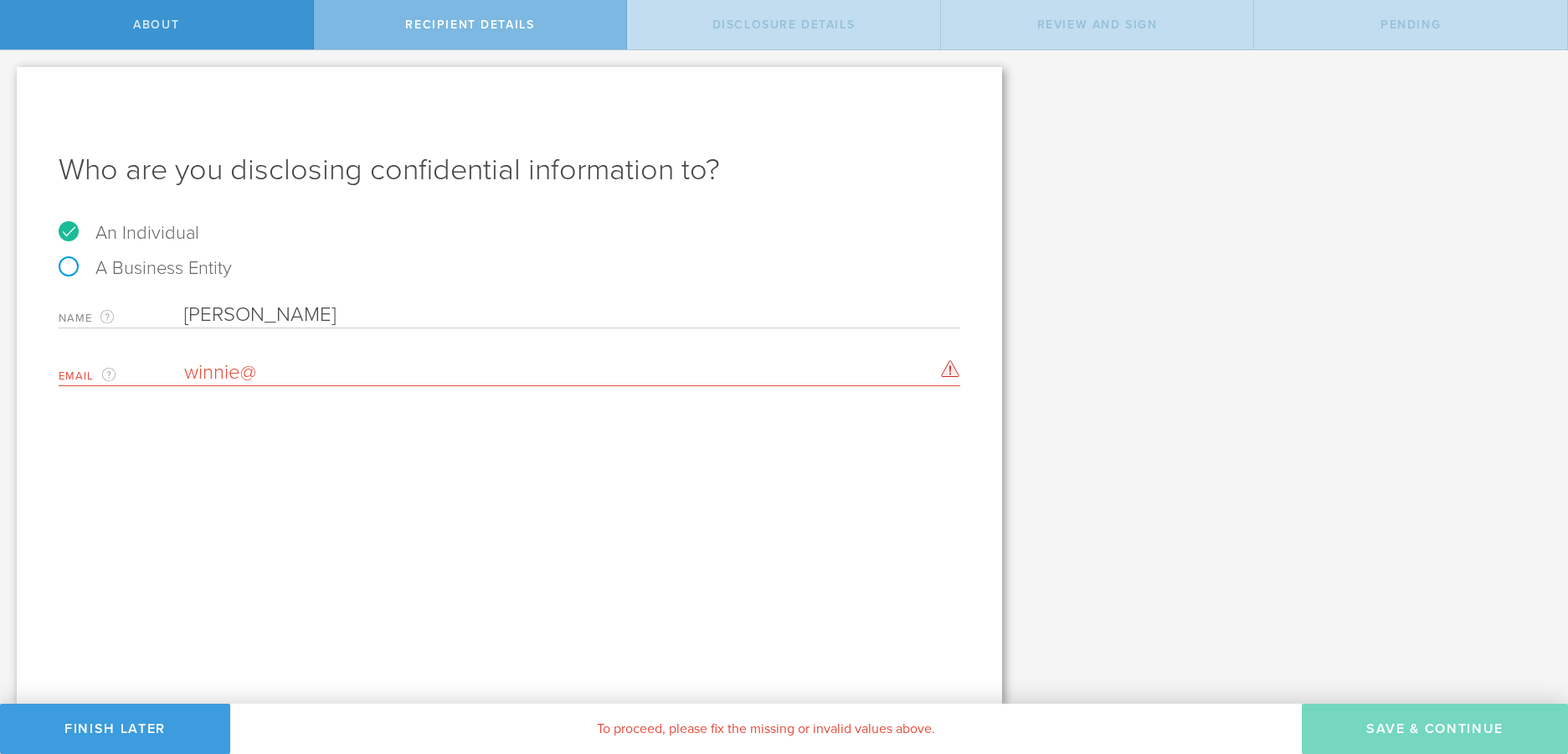
paste input "hcyeung@gmail.com"
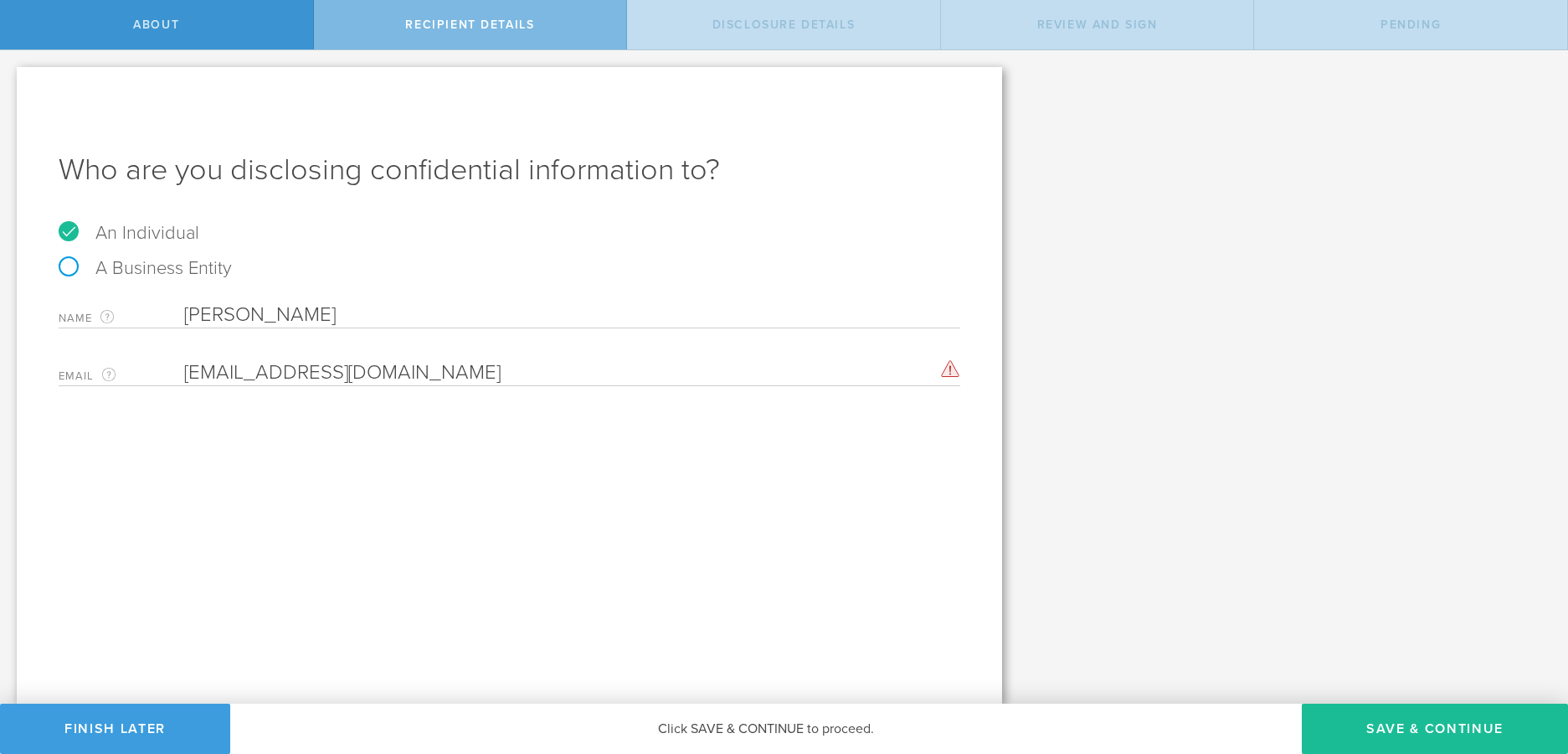
type input "[EMAIL_ADDRESS][DOMAIN_NAME]"
click at [1173, 350] on div "Let’s walk you through the process of keeping your information confidential. Fi…" at bounding box center [784, 377] width 1568 height 653
click at [1378, 730] on button "Save & Continue" at bounding box center [1435, 728] width 266 height 51
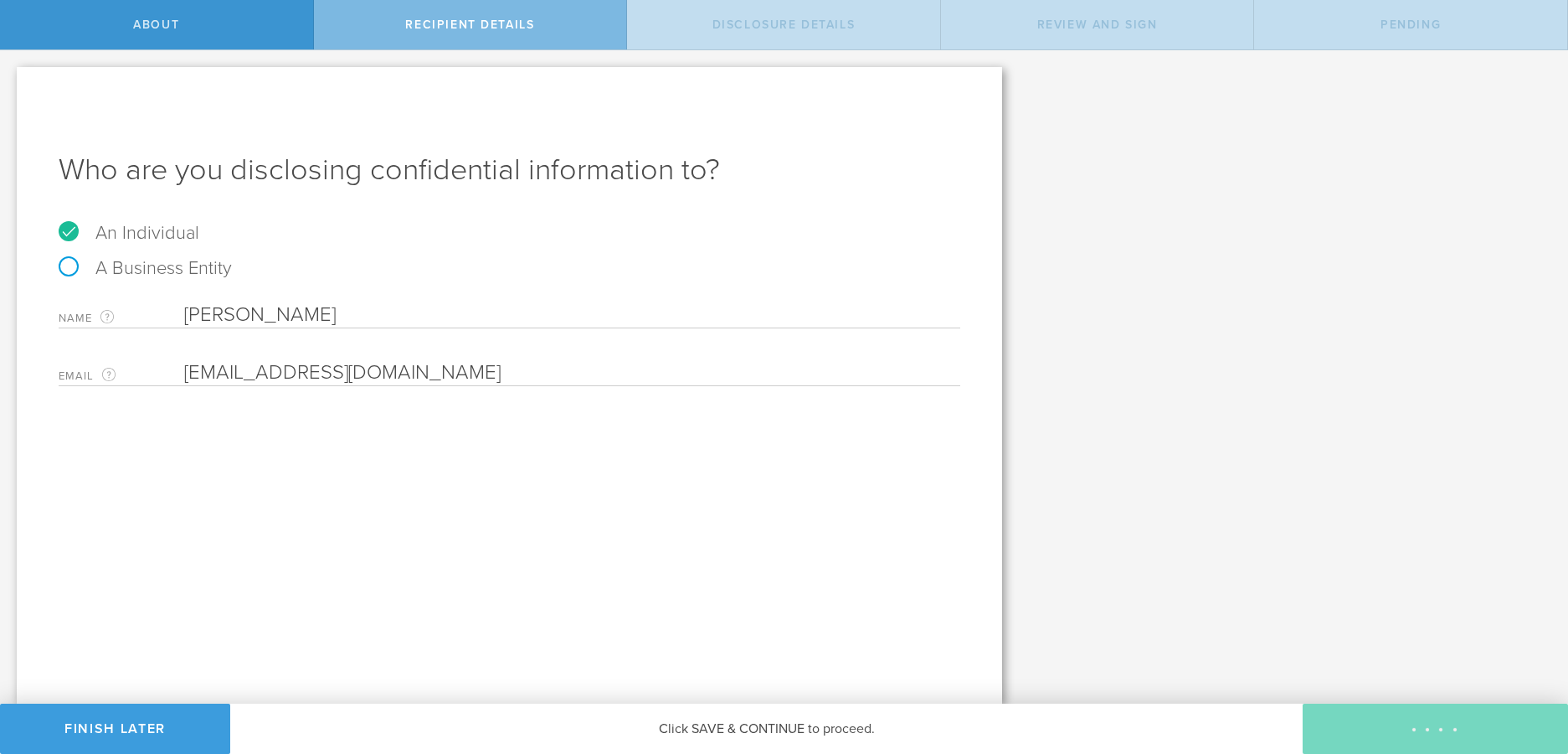
select select "string:5 years"
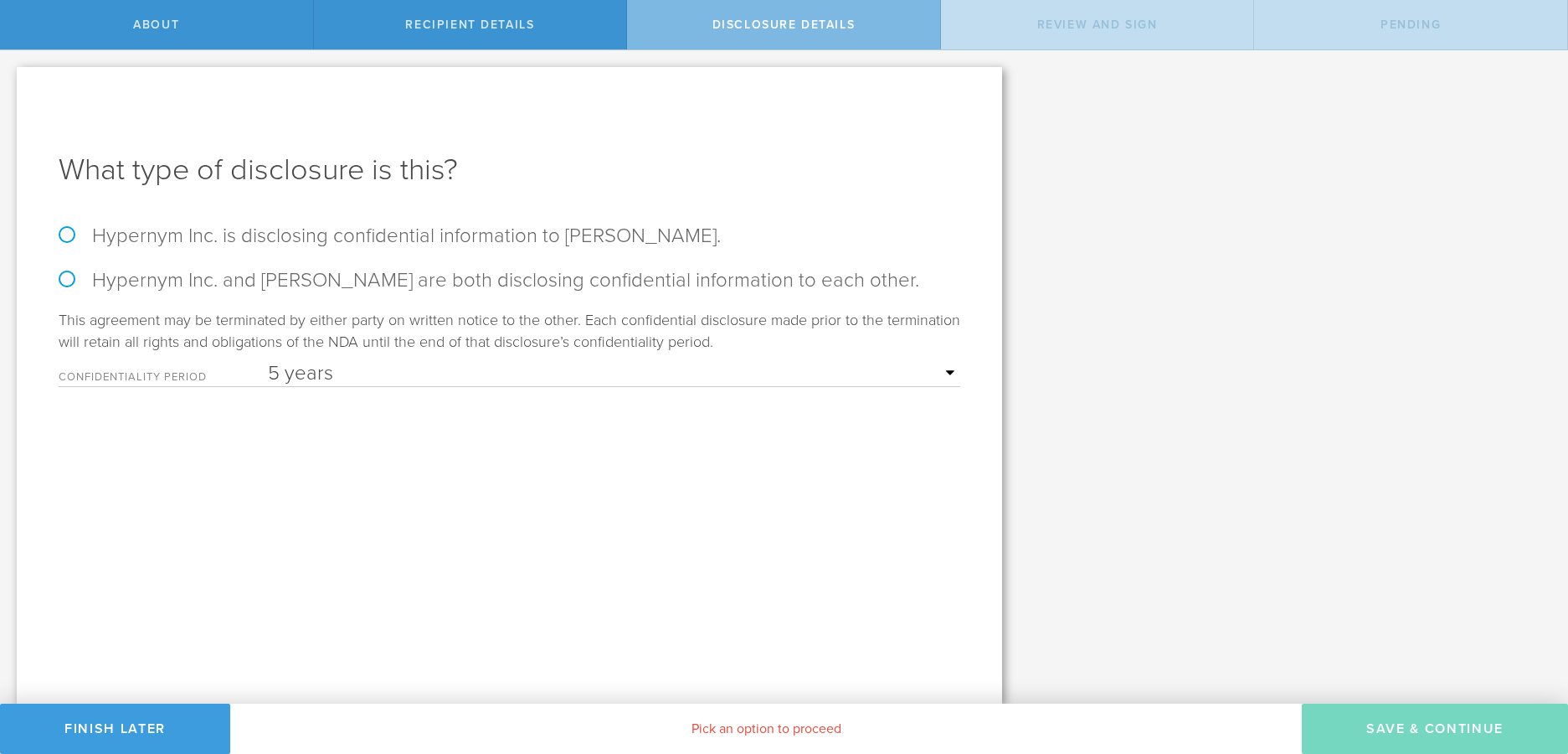
click at [366, 274] on label "Hypernym Inc. and Winnie Yeung are both disclosing confidential information to …" at bounding box center [509, 280] width 902 height 24
click at [11, 85] on input "Hypernym Inc. and Winnie Yeung are both disclosing confidential information to …" at bounding box center [5, 67] width 11 height 35
radio input "true"
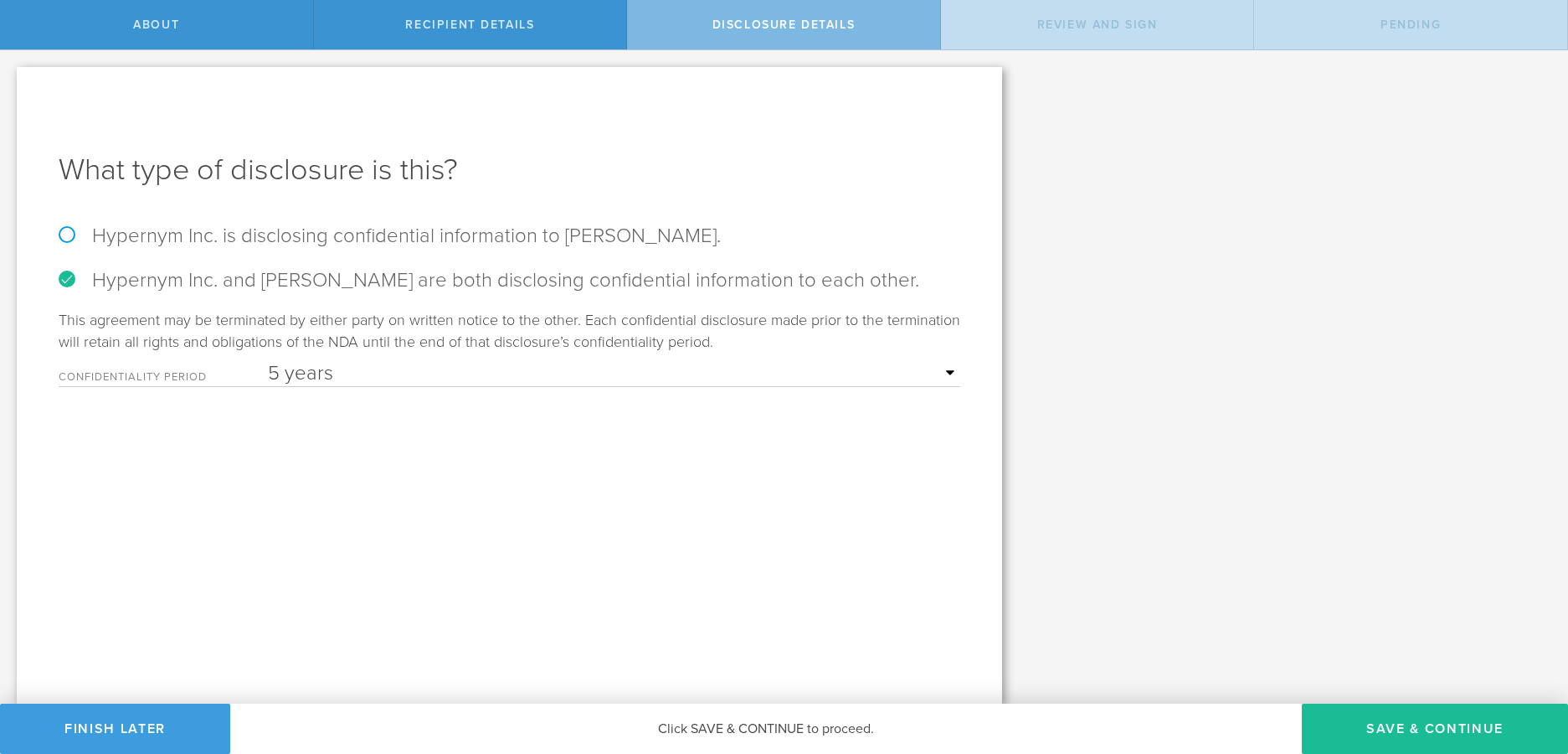
click at [695, 374] on select "1 year 2 years 3 years 4 years 5 years" at bounding box center [614, 373] width 692 height 25
click at [802, 380] on select "1 year 2 years 3 years 4 years 5 years" at bounding box center [614, 373] width 692 height 25
drag, startPoint x: 1450, startPoint y: 729, endPoint x: 1526, endPoint y: 748, distance: 78.3
click at [1458, 735] on button "Save & Continue" at bounding box center [1435, 728] width 266 height 51
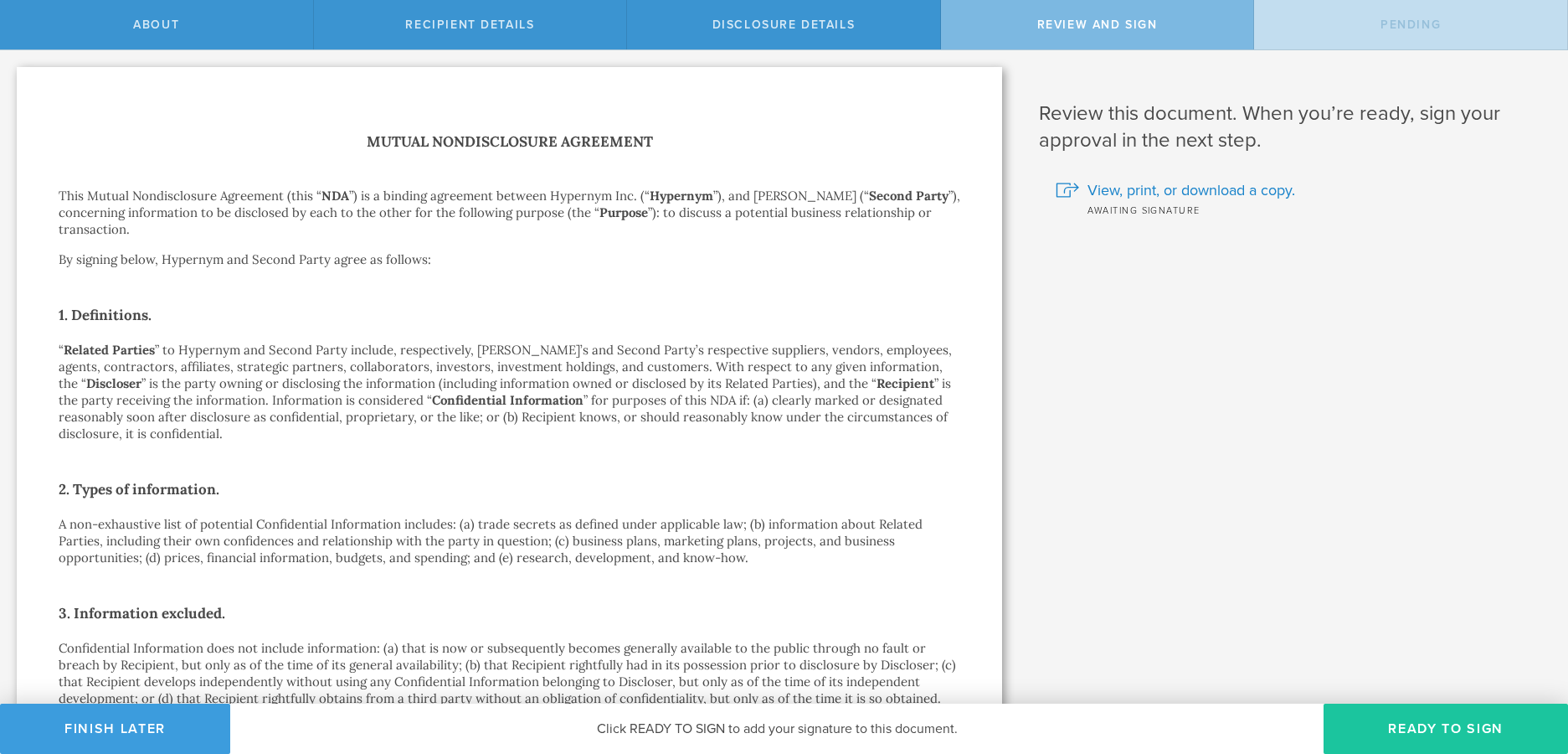
click at [1498, 726] on button "Ready to Sign" at bounding box center [1446, 728] width 244 height 51
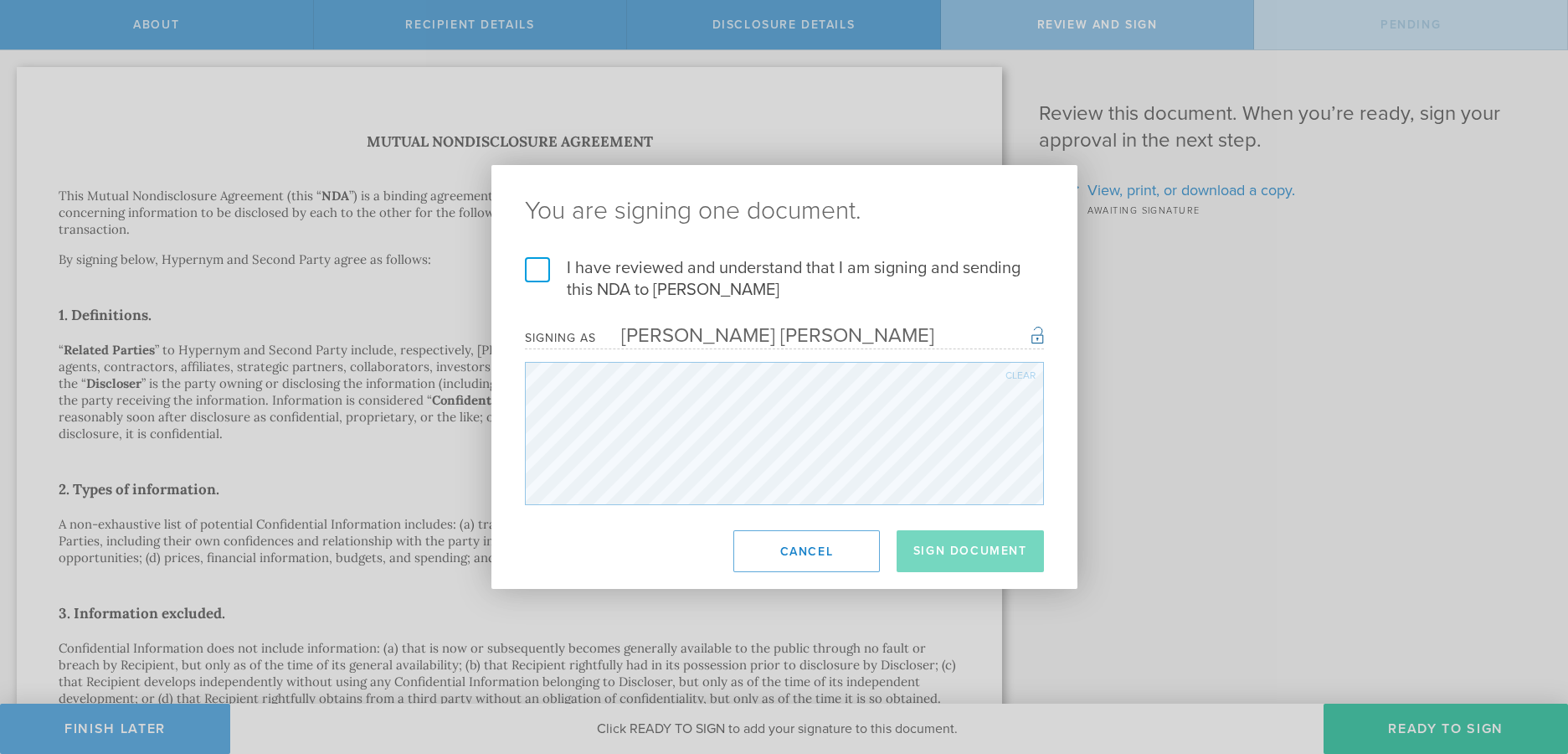
click at [727, 302] on form "I have reviewed and understand that I am signing and sending this NDA to Winnie…" at bounding box center [784, 381] width 519 height 248
drag, startPoint x: 690, startPoint y: 275, endPoint x: 863, endPoint y: 360, distance: 192.8
click at [690, 277] on label "I have reviewed and understand that I am signing and sending this NDA to Winnie…" at bounding box center [784, 279] width 519 height 44
click at [0, 0] on input "I have reviewed and understand that I am signing and sending this NDA to Winnie…" at bounding box center [0, 0] width 0 height 0
click at [985, 572] on footer "Sign Document Cancel" at bounding box center [784, 551] width 586 height 75
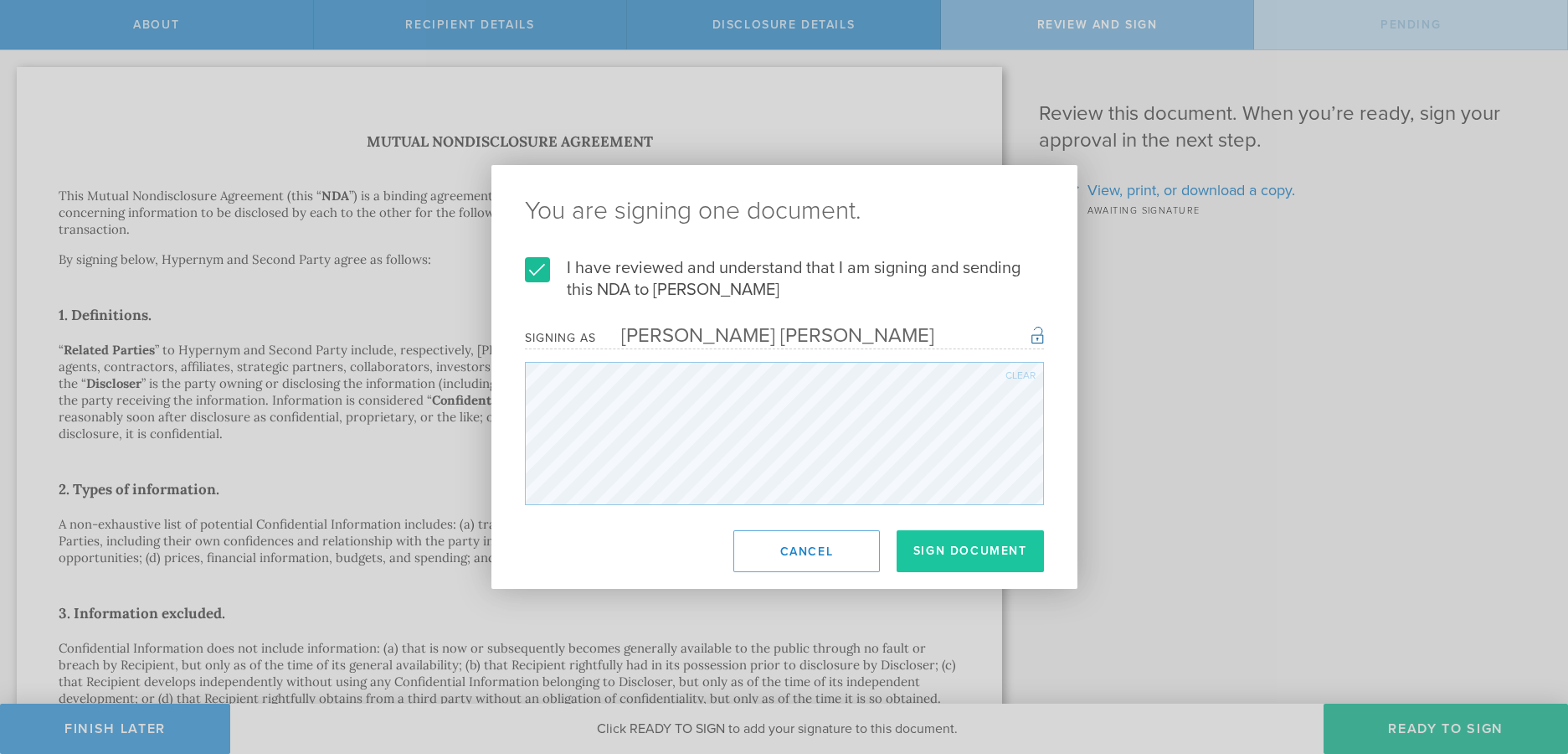
click at [950, 549] on button "Sign Document" at bounding box center [970, 551] width 148 height 42
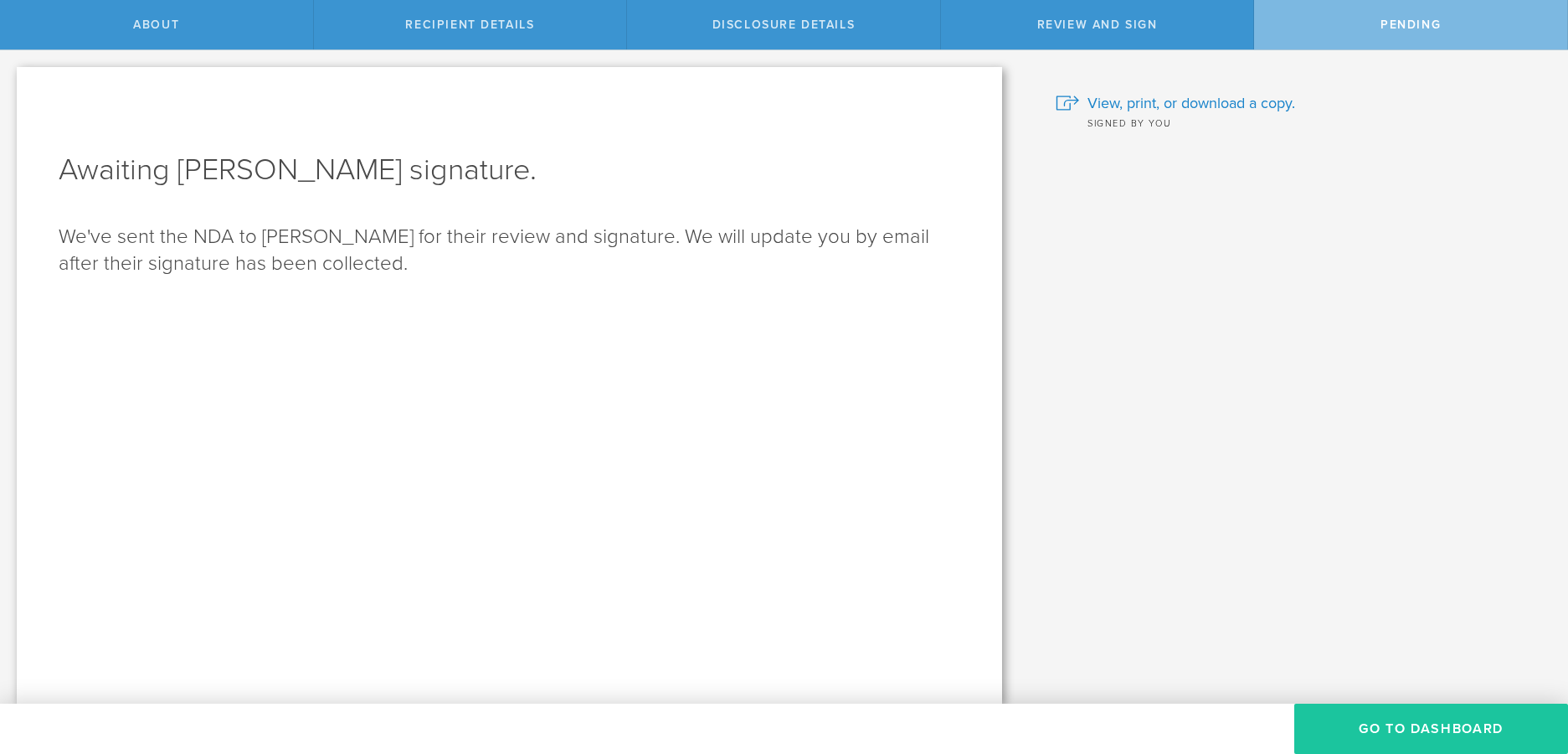
drag, startPoint x: 1442, startPoint y: 685, endPoint x: 1463, endPoint y: 715, distance: 36.6
click at [1442, 685] on div "Review this document. When you’re ready, sign your approval in the next step. V…" at bounding box center [1293, 377] width 549 height 653
drag, startPoint x: 1463, startPoint y: 715, endPoint x: 1560, endPoint y: 732, distance: 98.5
click at [1465, 718] on button "Go to dashboard" at bounding box center [1431, 728] width 274 height 51
